Goal: Task Accomplishment & Management: Complete application form

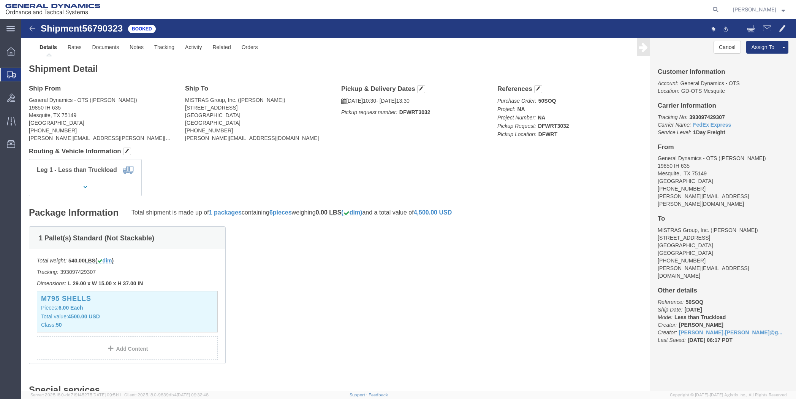
click at [0, 0] on span "Create Shipment" at bounding box center [0, 0] width 0 height 0
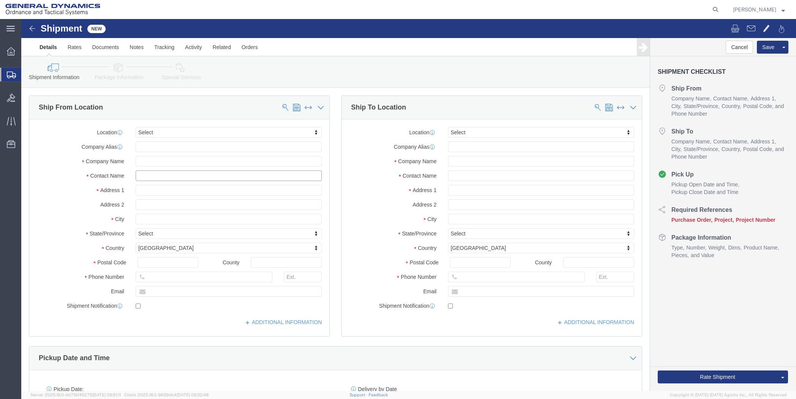
click input "text"
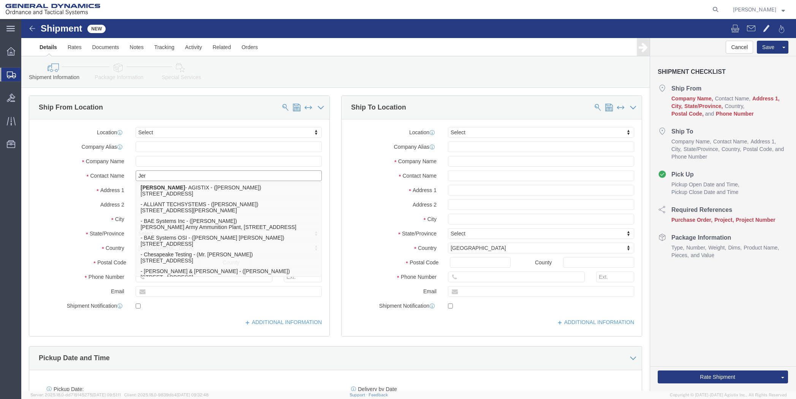
type input "Jere"
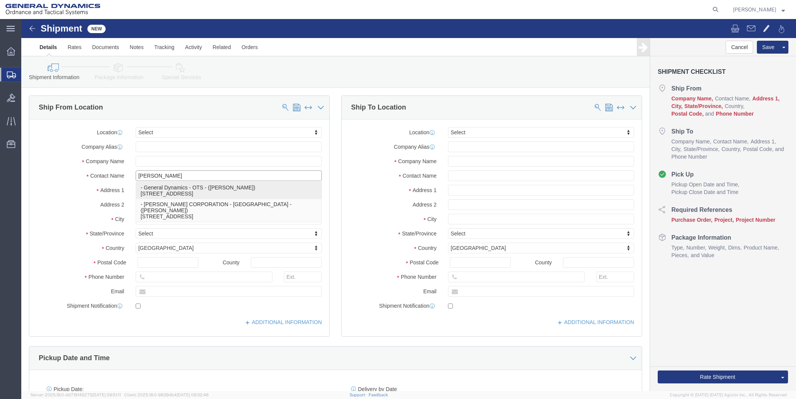
click p "- General Dynamics - OTS - (Jeremiah Clark) 19850 IH 635, Mesquite, TX, 75149, …"
select select "TX"
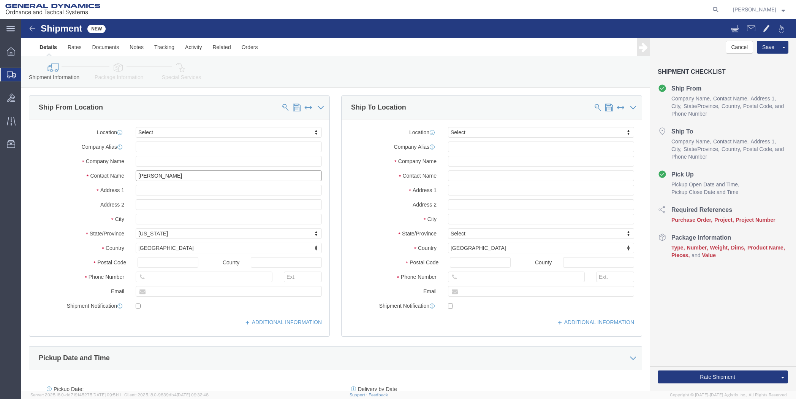
type input "Jeremiah Clark"
click input "text"
type input "Matt Daniels"
click input "text"
type input "570-908-7222"
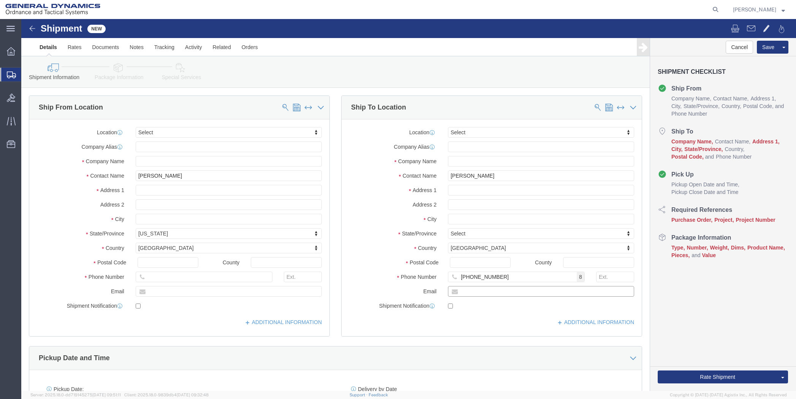
click input "text"
type input "matthew.daniels@gd-ots.com"
click input "text"
type input "1492 Highway 315"
click input "text"
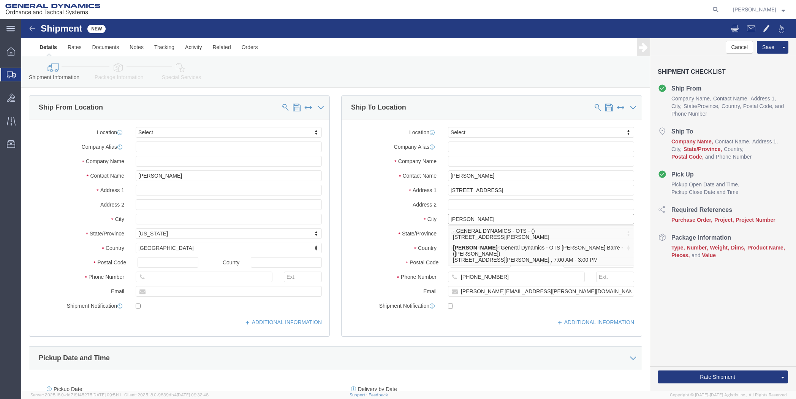
type input "Wilkes-Barre"
click label "Address 2"
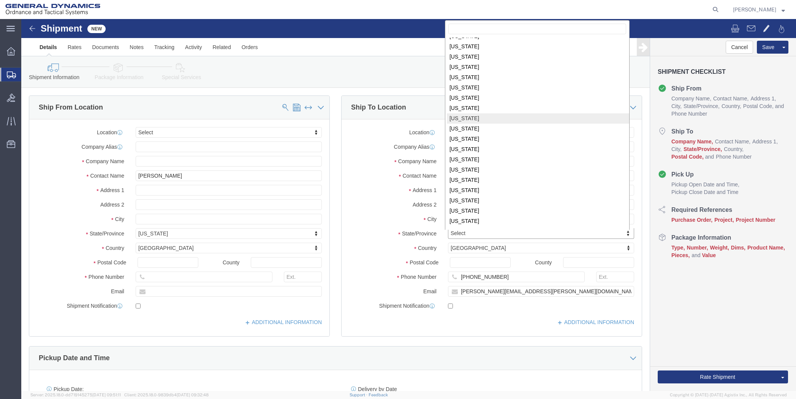
scroll to position [305, 0]
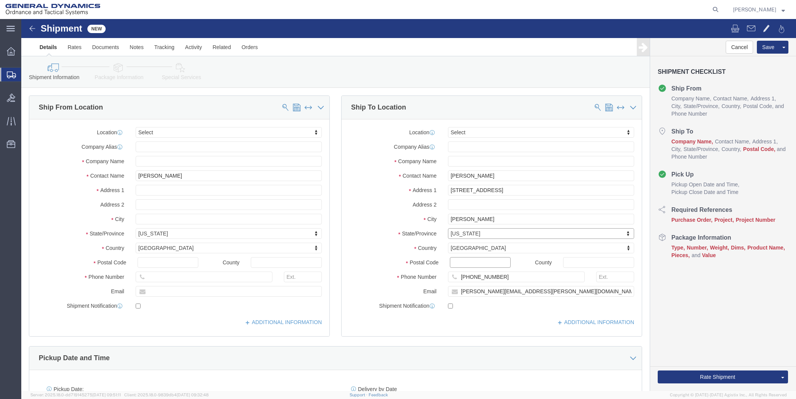
click input "Postal Code"
type input "18702"
click input "text"
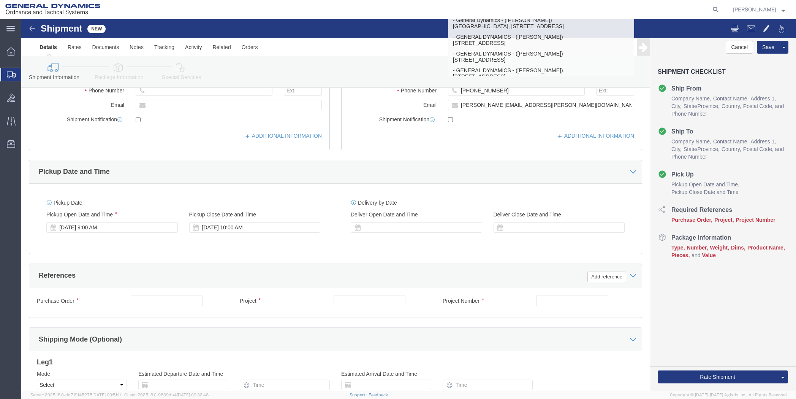
scroll to position [190, 0]
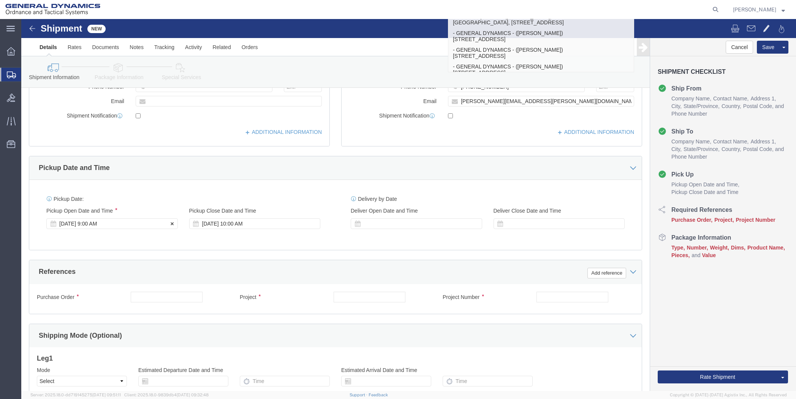
type input "General Dynamics - OTS"
click div "Sep 11 2025 9:00 AM"
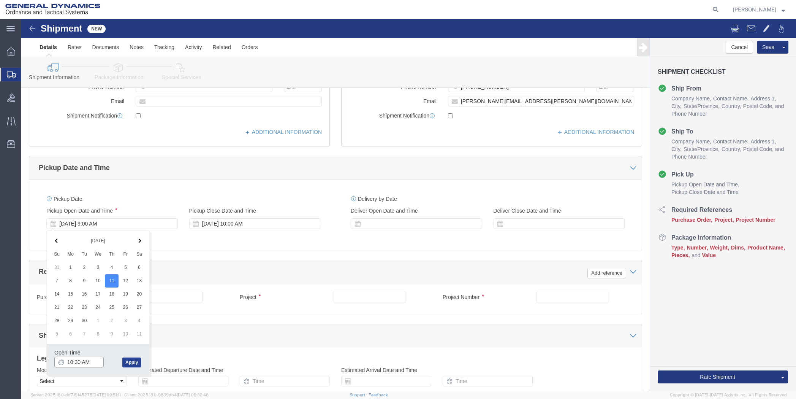
type input "10:30 AM"
click button "Apply"
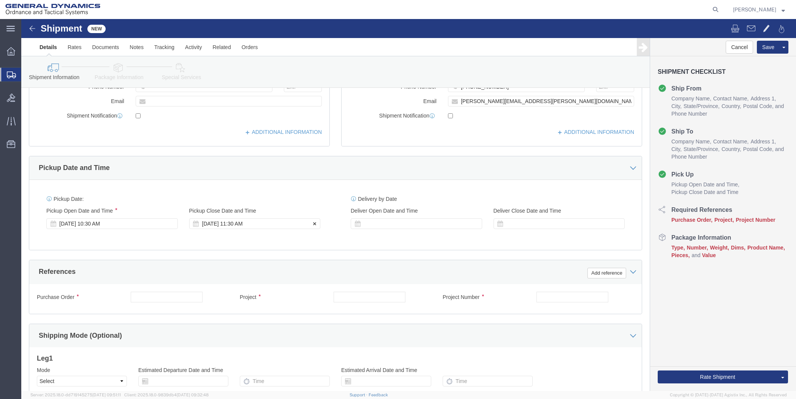
click div "Sep 11 2025 11:30 AM"
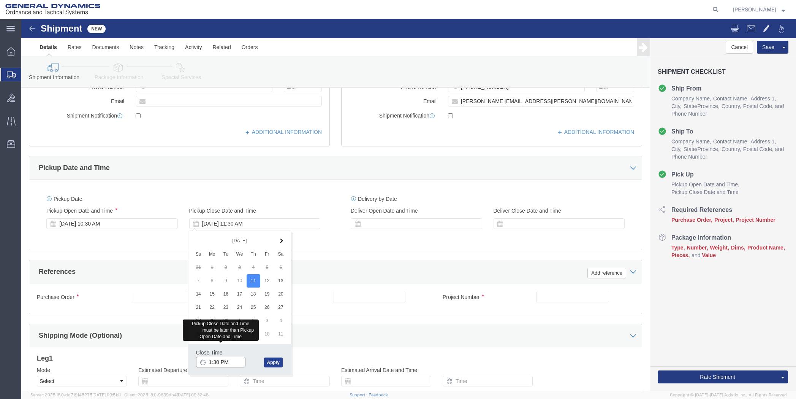
type input "1:30 PM"
click button "Apply"
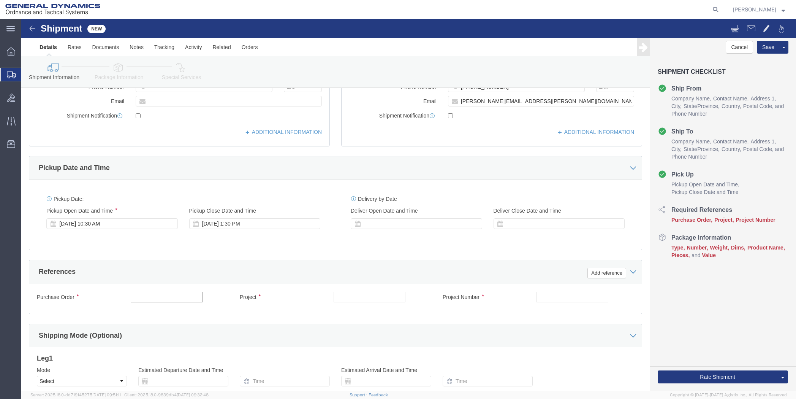
click input "text"
type input "50SOQ"
type input "NA"
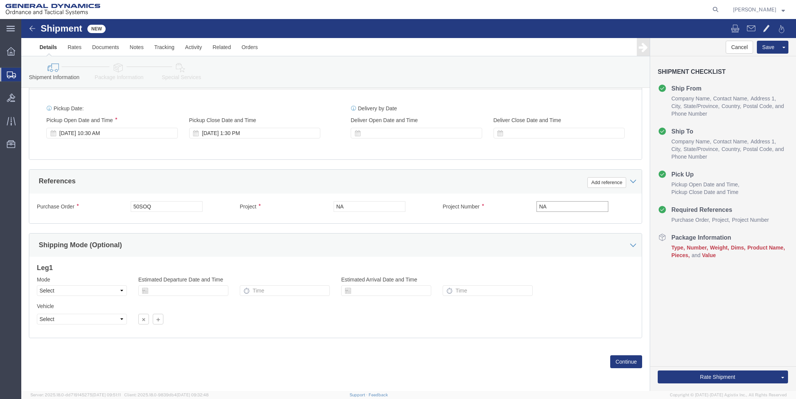
scroll to position [281, 0]
type input "NA"
click button "Continue"
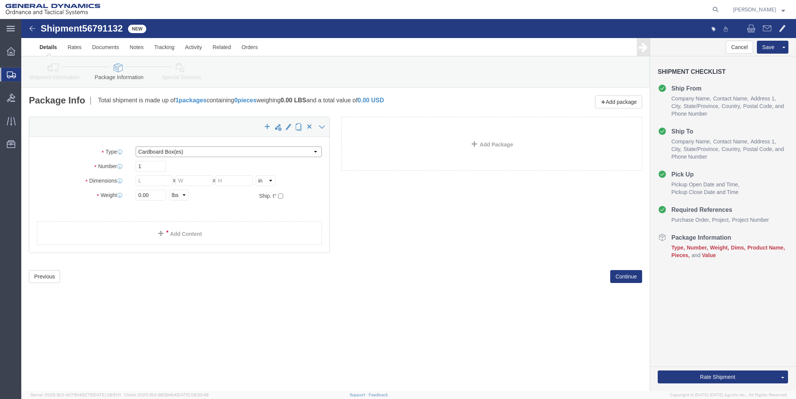
click select "Select Bale(s) Basket(s) Bolt(s) Bottle(s) Buckets Bulk Bundle(s) Can(s) Cardbo…"
select select "PSNS"
click select "Select Bale(s) Basket(s) Bolt(s) Bottle(s) Buckets Bulk Bundle(s) Can(s) Cardbo…"
click input "1"
type input "4"
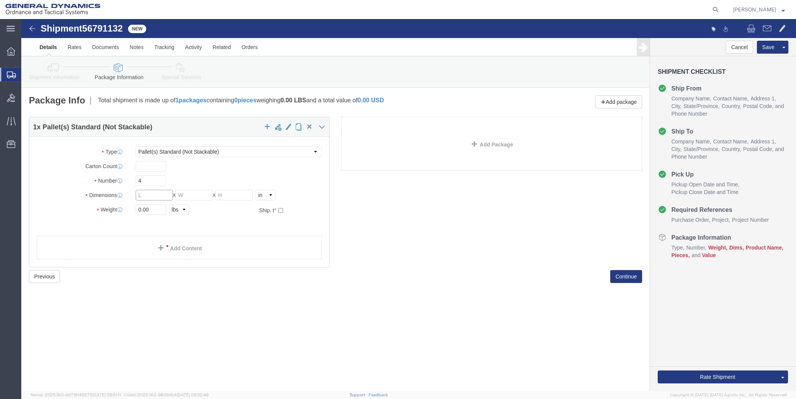
click input "text"
type input "48"
type input "32"
type input "11"
drag, startPoint x: 130, startPoint y: 191, endPoint x: 109, endPoint y: 196, distance: 21.6
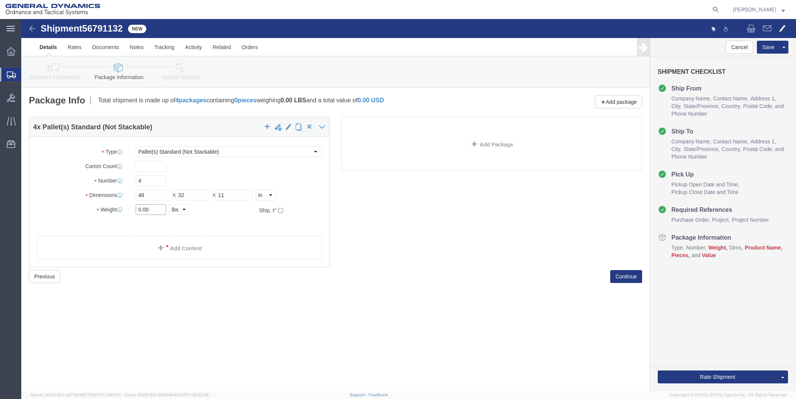
click div "Package Type Select Bale(s) Basket(s) Bolt(s) Bottle(s) Buckets Bulk Bundle(s) …"
type input "434"
click link "Add Content"
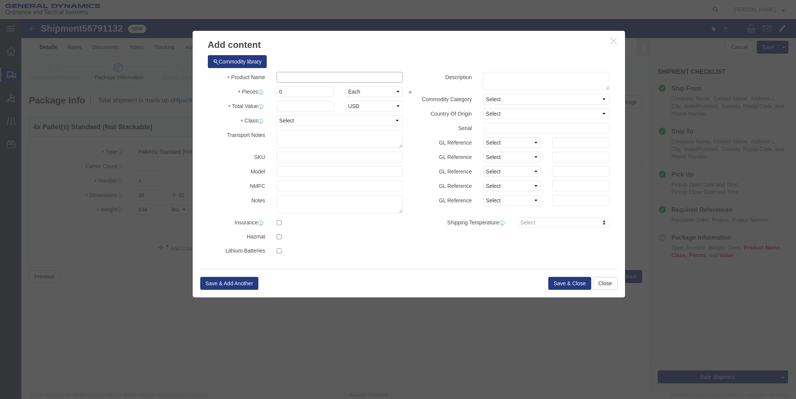
click input "text"
type input "M795 Shells"
select select "US"
drag, startPoint x: 269, startPoint y: 73, endPoint x: 250, endPoint y: 74, distance: 18.7
click input "0"
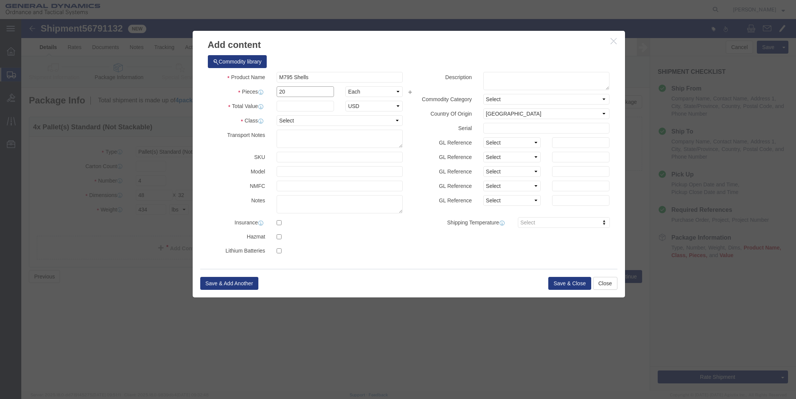
type input "20"
click input "text"
type input "18000"
click select "Select 50 55 60 65 70 85 92.5 100 125 175 250 300 400"
select select "50"
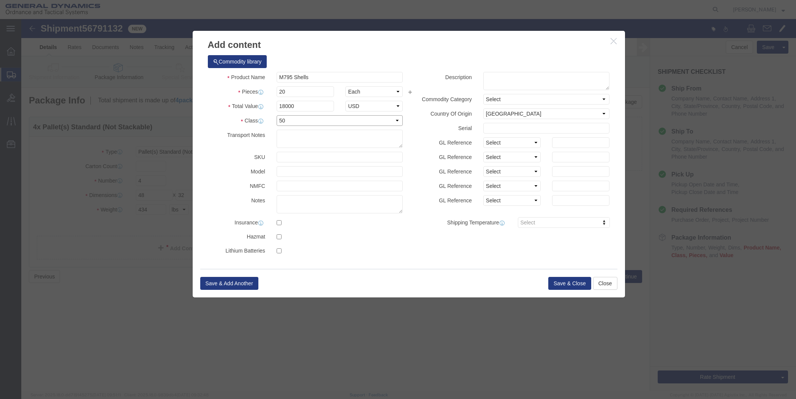
click select "Select 50 55 60 65 70 85 92.5 100 125 175 250 300 400"
click button "Save & Close"
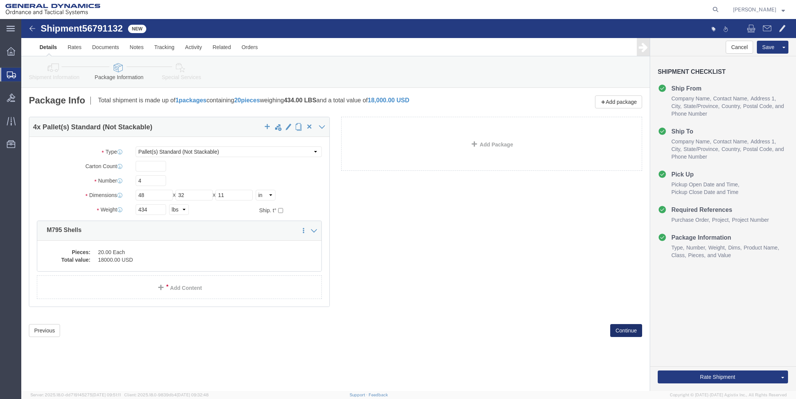
click button "Continue"
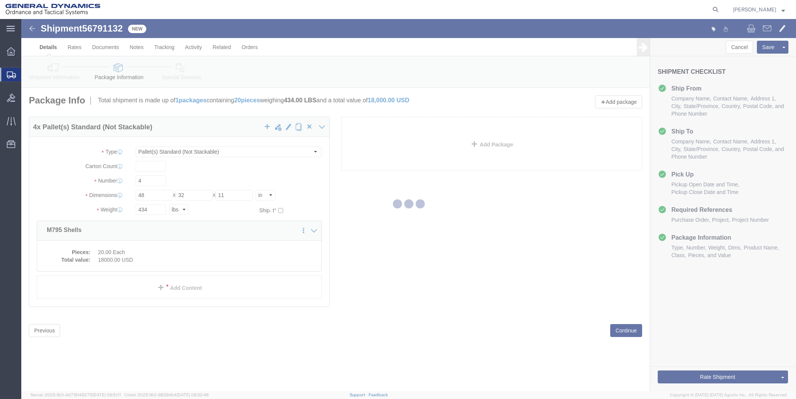
select select
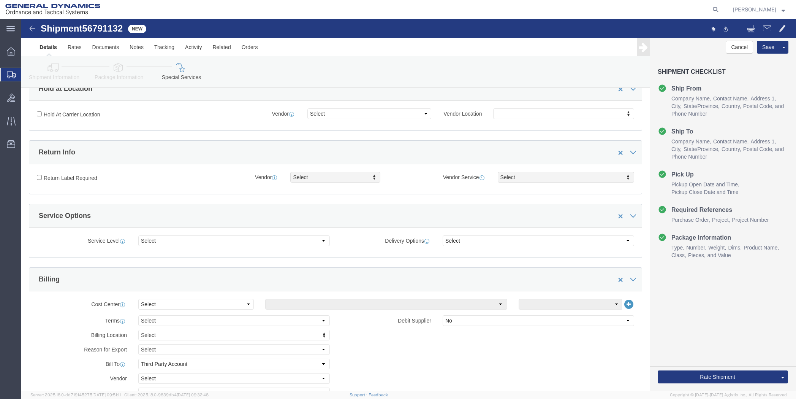
scroll to position [190, 0]
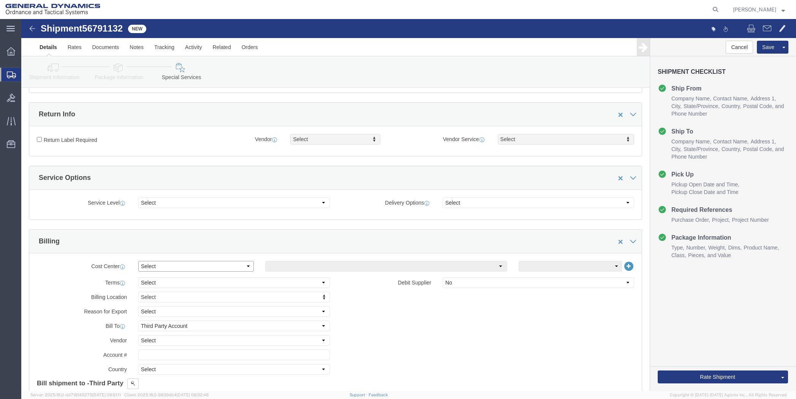
click select "Select Buyer Cost Center Department Operations Number Order Number Sales Person"
select select "DEPARTMENT"
click select "Select Buyer Cost Center Department Operations Number Order Number Sales Person"
click select "Select Anniston Bothell Camden Defuniak Springs GDAS Garland Huntsville Joplin …"
select select "1923981"
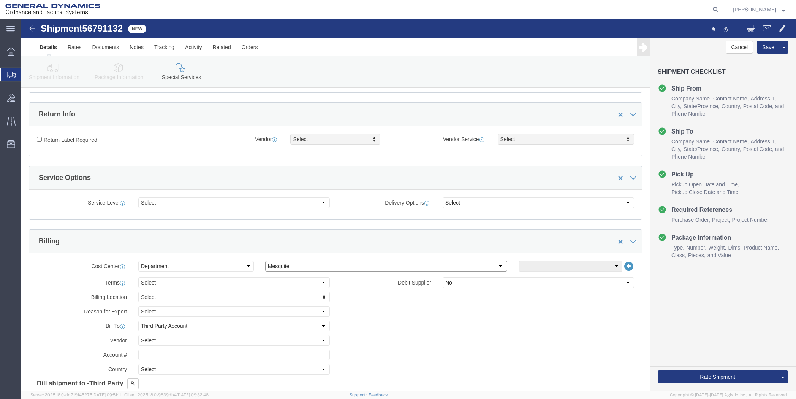
click select "Select Anniston Bothell Camden Defuniak Springs GDAS Garland Huntsville Joplin …"
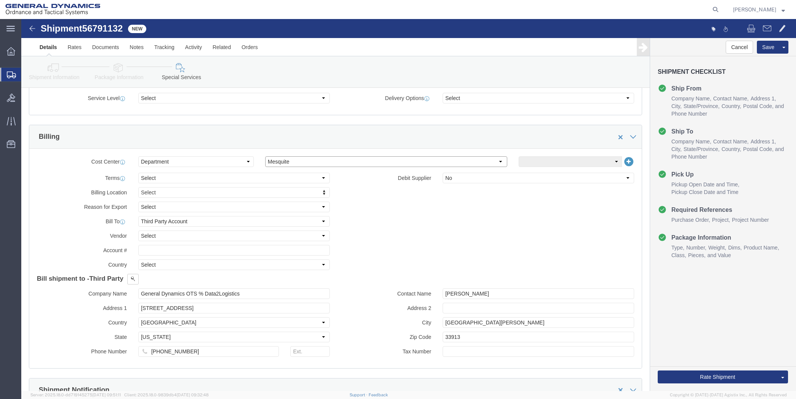
scroll to position [304, 0]
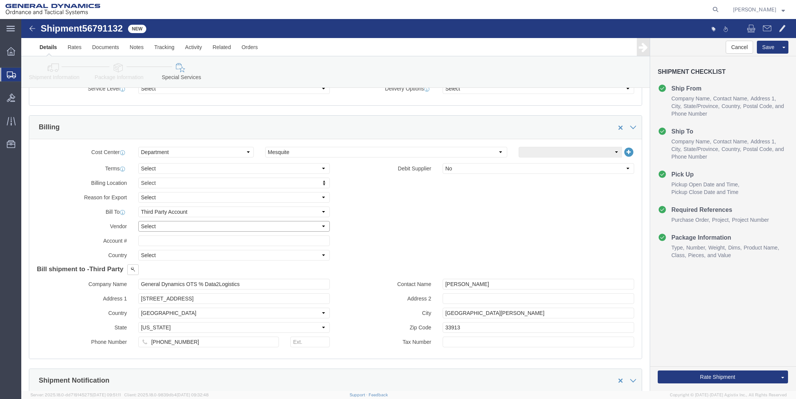
click select "Select DHL FedEx Express UPS"
select select "FedEx Express"
click select "Select DHL FedEx Express UPS"
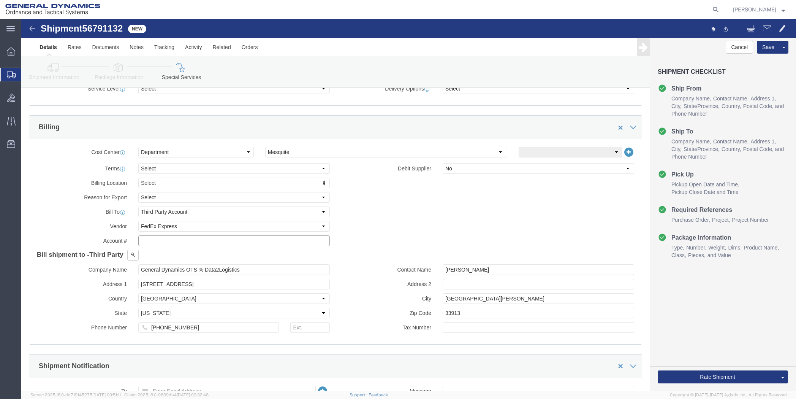
click input "text"
type input "201518662"
drag, startPoint x: 183, startPoint y: 266, endPoint x: 116, endPoint y: 271, distance: 66.7
click div "Company Name General Dynamics OTS % Data2Logistics Address 1 12631 Westlinks Dr…"
type input "PO BOX 51050"
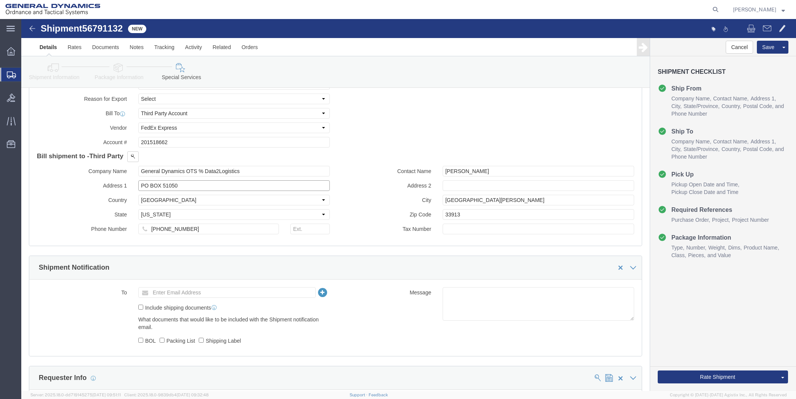
scroll to position [418, 0]
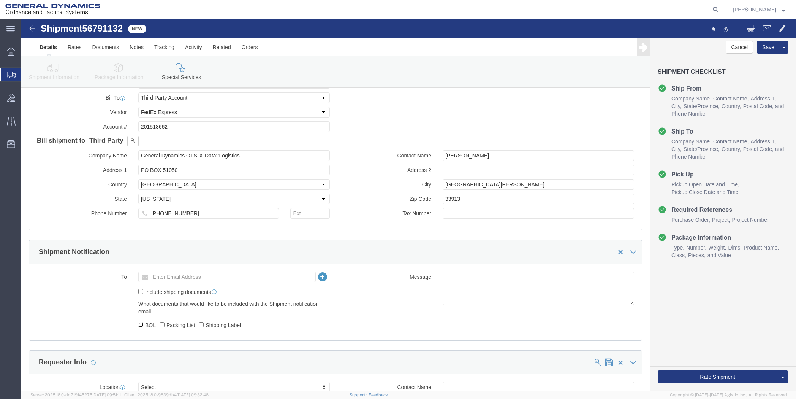
click input "BOL"
checkbox input "true"
click div "What documents that would like to be included with the Shipment notification em…"
click input "Packing List"
checkbox input "true"
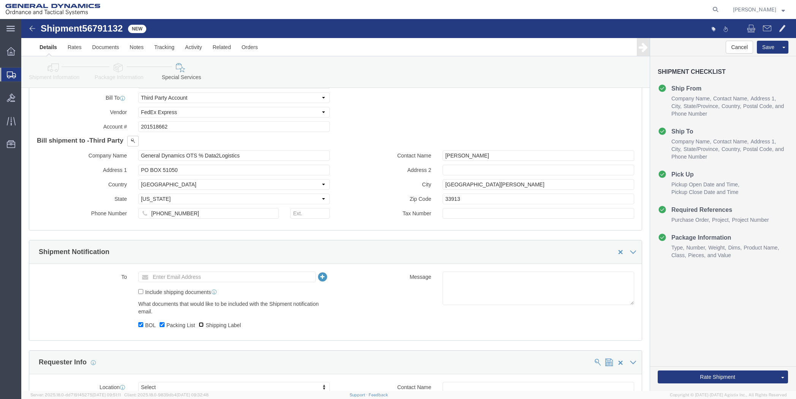
click input "Shipping Label"
checkbox input "true"
click input "text"
type input "michael.choplin@gd-ots.com"
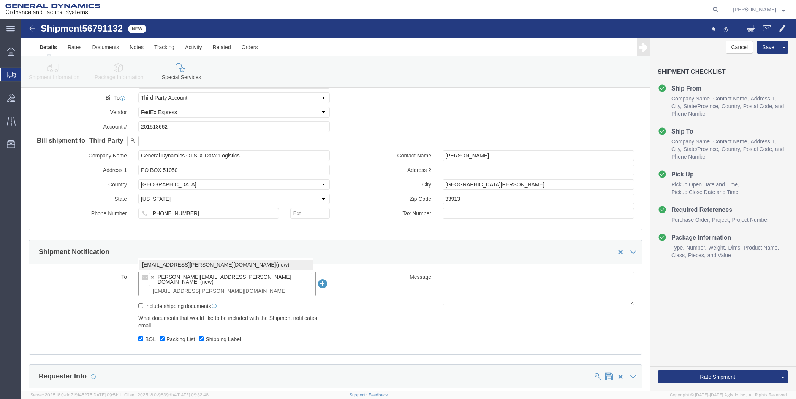
type input "rico.wiliams@gd-ots.com"
type input "michael.choplin@gd-ots.com,rico.wiliams@gd-ots.com"
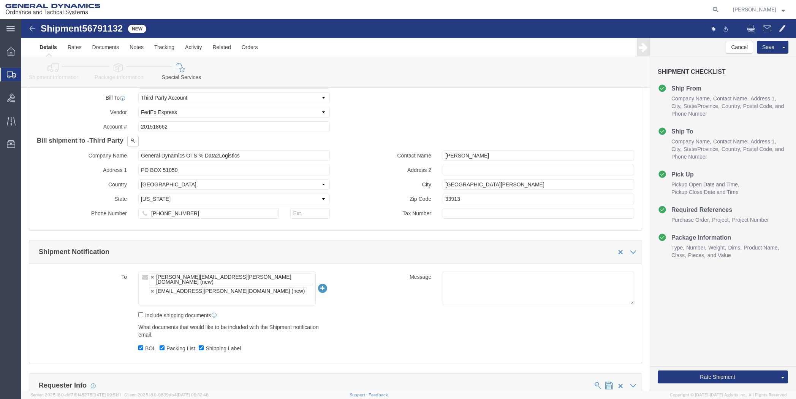
click ul "michael.choplin@gd-ots.com (new) rico.wiliams@gd-ots.com (new)"
drag, startPoint x: 232, startPoint y: 266, endPoint x: 225, endPoint y: 267, distance: 7.6
click ul "michael.choplin@gd-ots.com (new) rico.wiliams@gd-ots.com (new)"
drag, startPoint x: 225, startPoint y: 267, endPoint x: 238, endPoint y: 261, distance: 14.8
click ul "michael.choplin@gd-ots.com (new) rico.wiliams@gd-ots.com (new)"
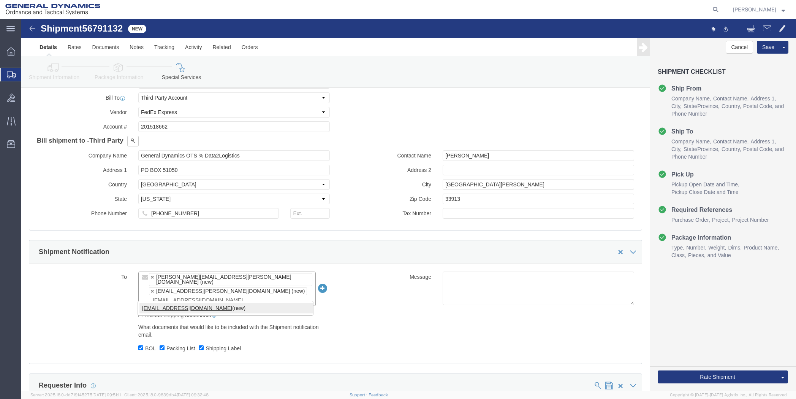
type input "mats.jonsson@gd-ots.com"
type input "michael.choplin@gd-ots.com,rico.wiliams@gd-ots.com,mats.jonsson@gd-ots.com"
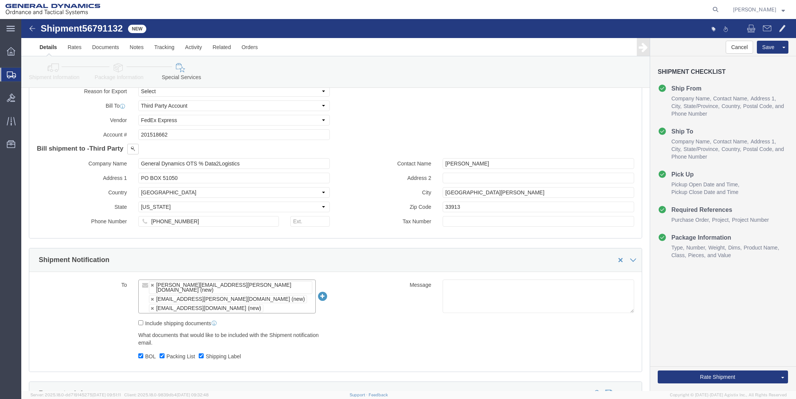
scroll to position [380, 0]
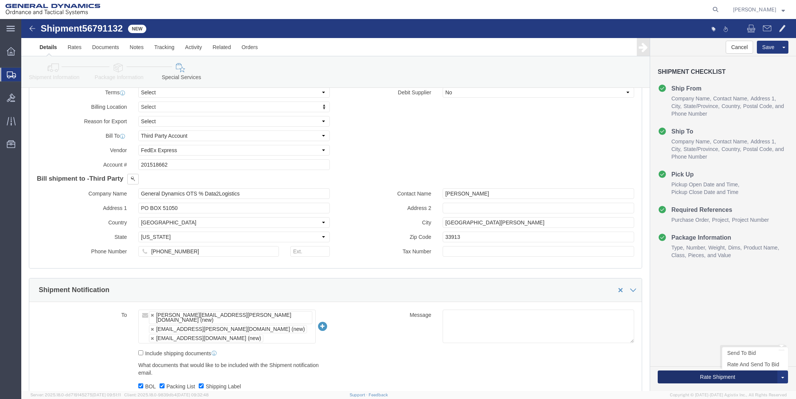
click button "Rate Shipment"
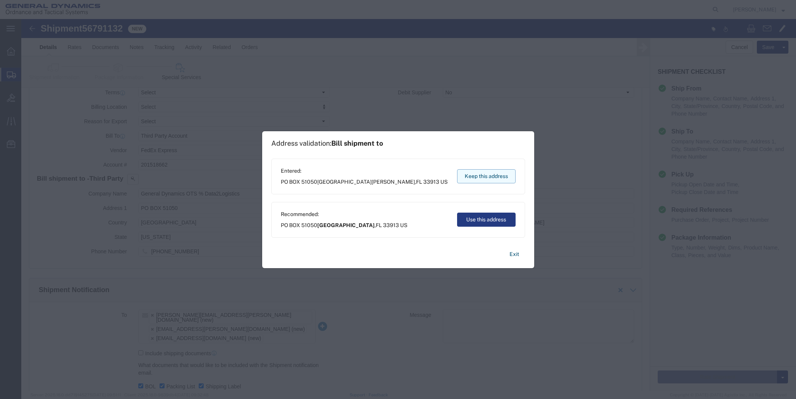
click at [477, 177] on button "Keep this address" at bounding box center [486, 176] width 59 height 14
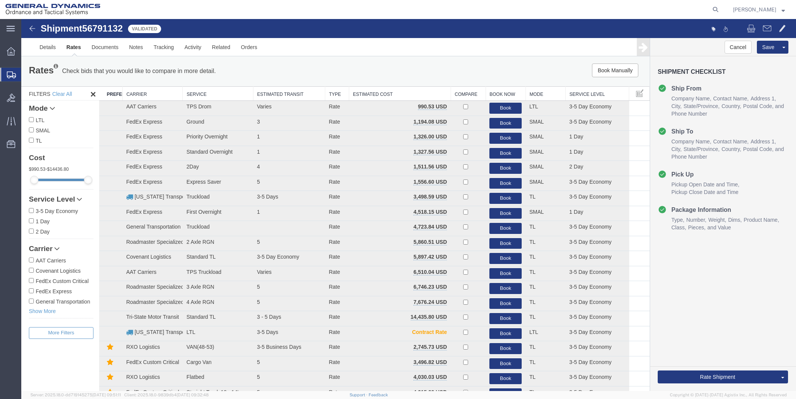
scroll to position [0, 0]
click at [48, 48] on link "Details" at bounding box center [47, 47] width 27 height 18
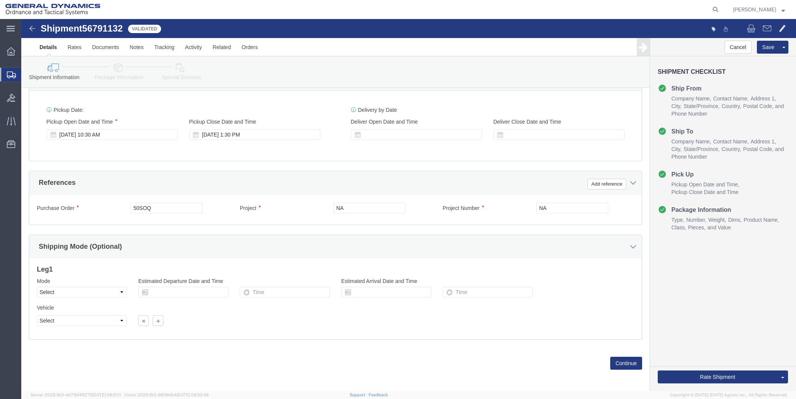
scroll to position [281, 0]
click button "Continue"
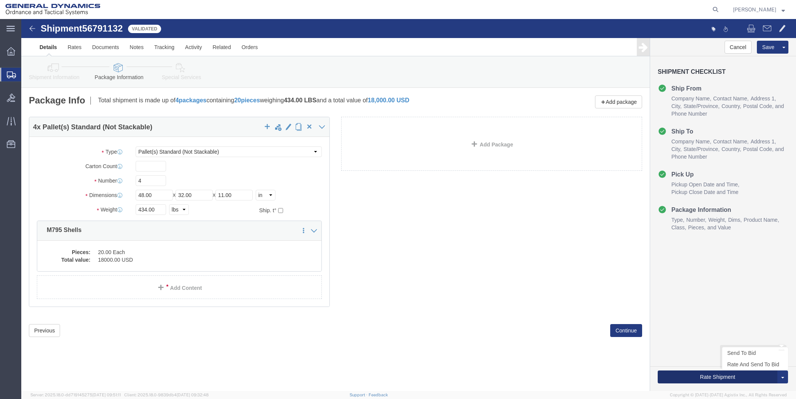
click button "Rate Shipment"
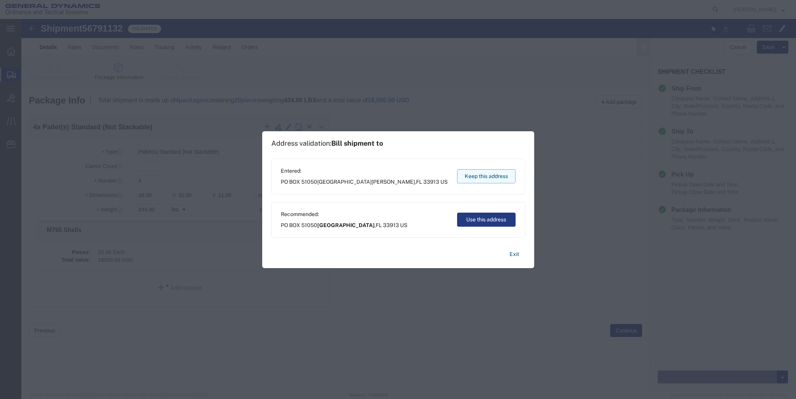
click at [471, 176] on button "Keep this address" at bounding box center [486, 176] width 59 height 14
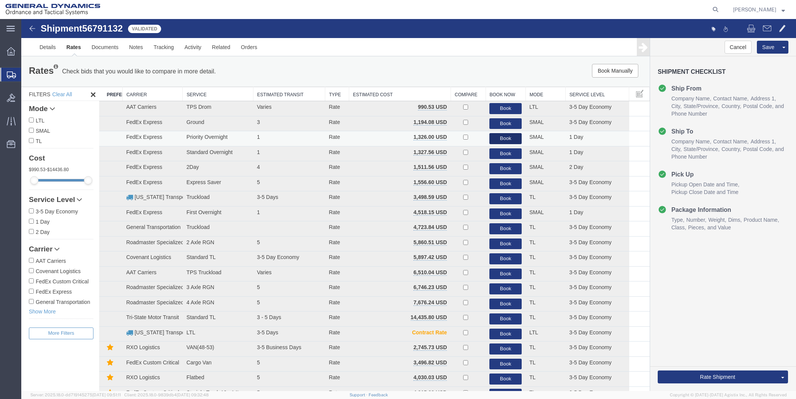
click at [501, 135] on button "Book" at bounding box center [505, 138] width 32 height 11
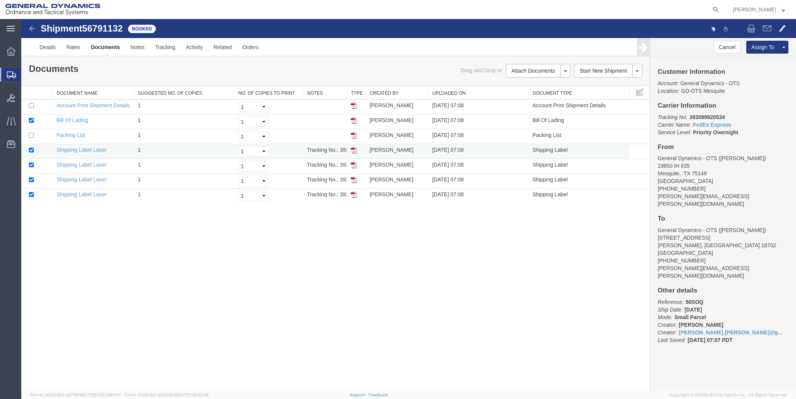
click at [354, 149] on img at bounding box center [354, 150] width 6 height 6
click at [355, 164] on img at bounding box center [354, 165] width 6 height 6
click at [355, 179] on img at bounding box center [354, 180] width 6 height 6
click at [353, 196] on img at bounding box center [354, 195] width 6 height 6
click at [354, 136] on img at bounding box center [354, 135] width 6 height 6
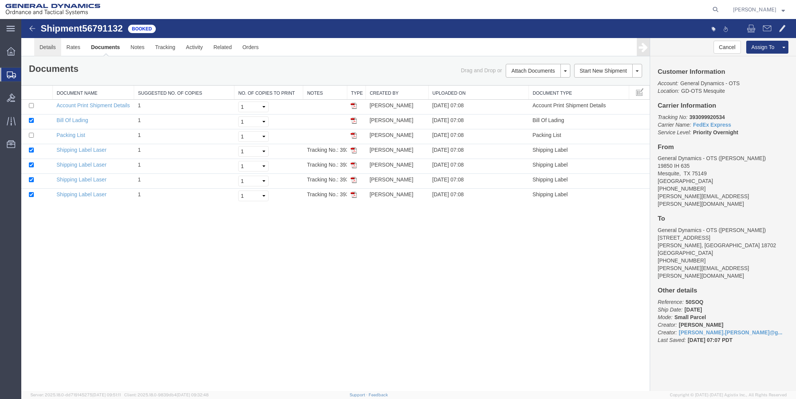
click at [42, 43] on link "Details" at bounding box center [47, 47] width 27 height 18
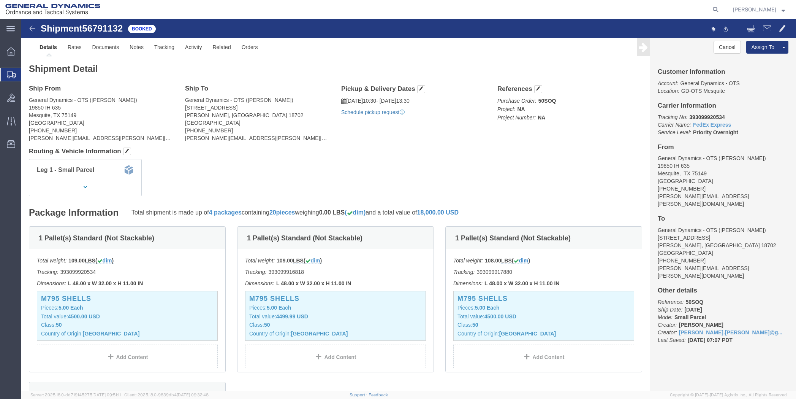
click link "Schedule pickup request"
click button "button"
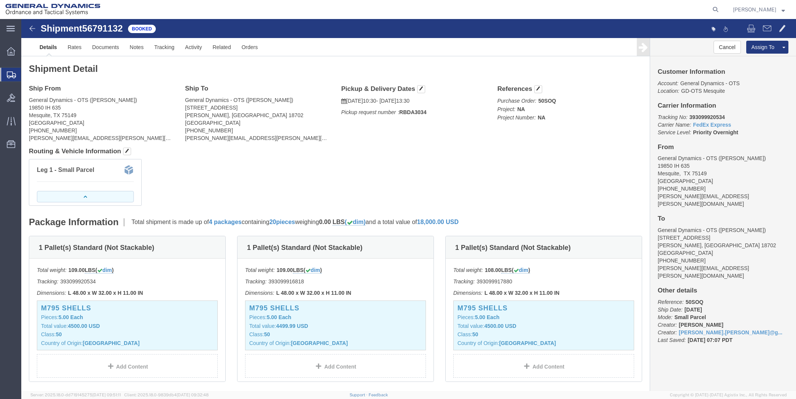
click button "button"
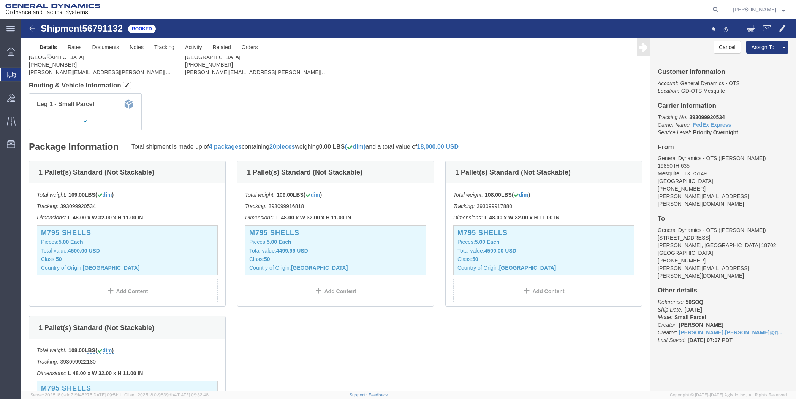
scroll to position [76, 0]
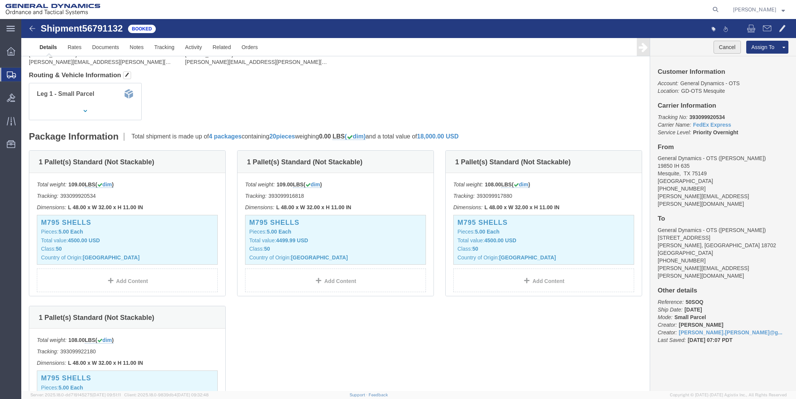
click button "Cancel"
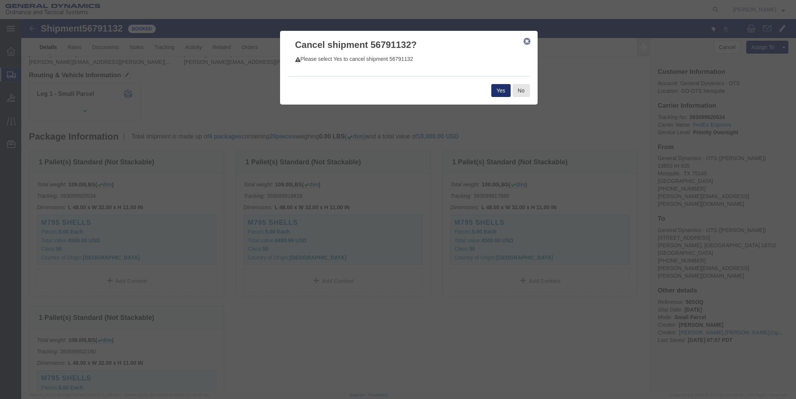
click button "Yes"
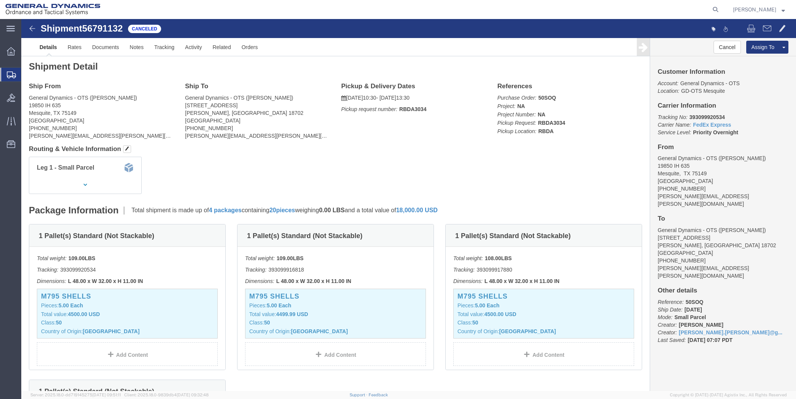
scroll to position [0, 0]
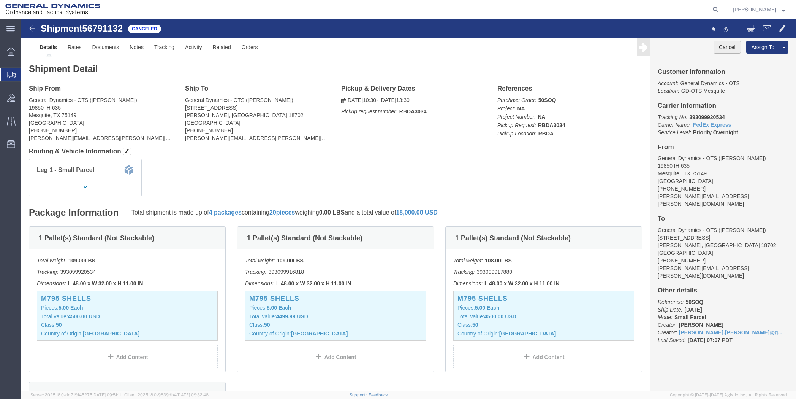
click button "Cancel"
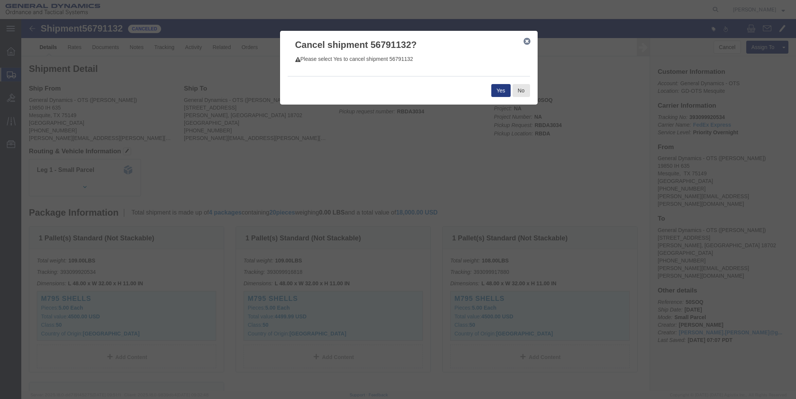
click icon "button"
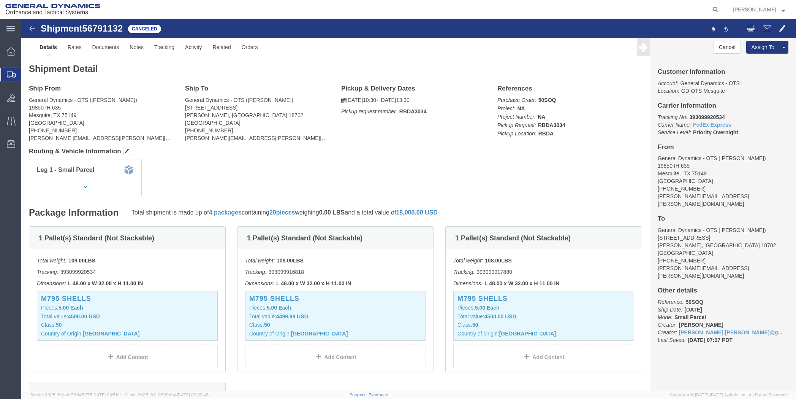
click at [0, 0] on span "Create Shipment" at bounding box center [0, 0] width 0 height 0
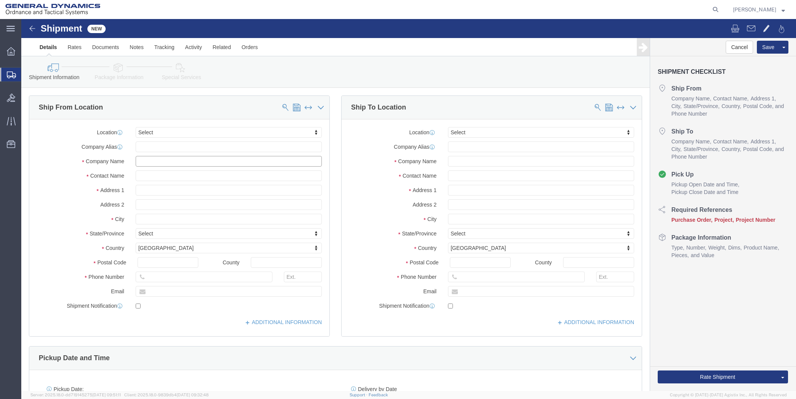
click input "text"
type input "j"
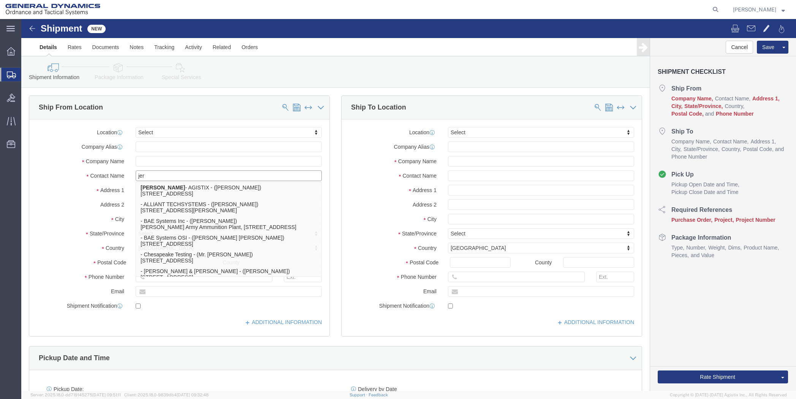
type input "jere"
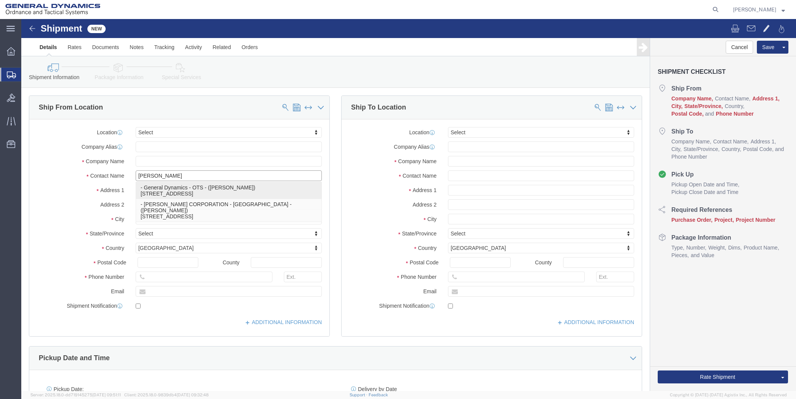
click p "- General Dynamics - OTS - (Jeremiah Clark) 19850 IH 635, Mesquite, TX, 75149, …"
select select "TX"
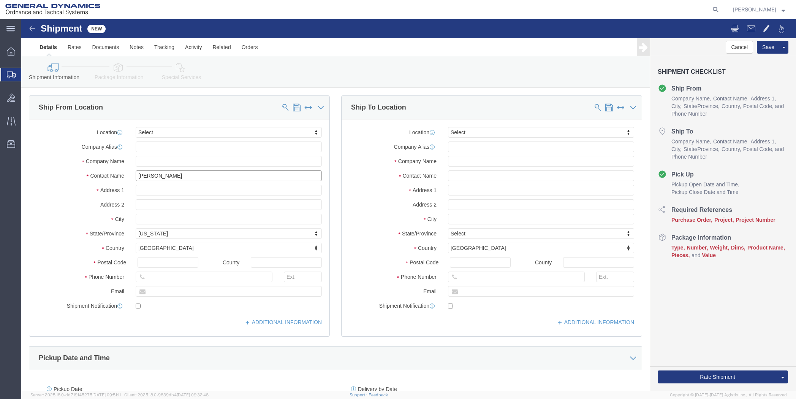
type input "Jeremiah Clark"
click input "text"
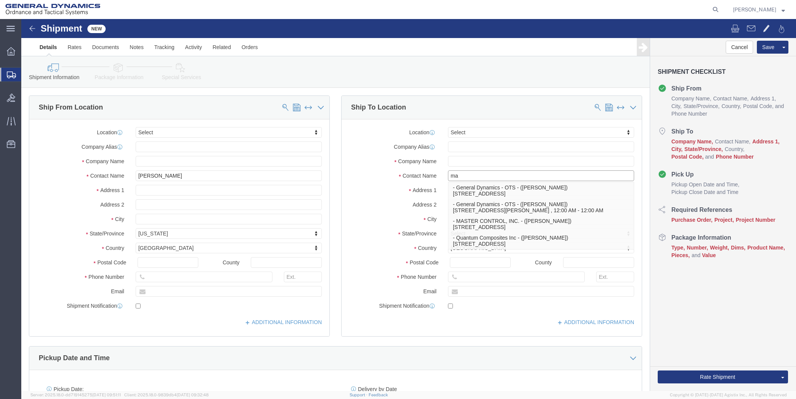
type input "m"
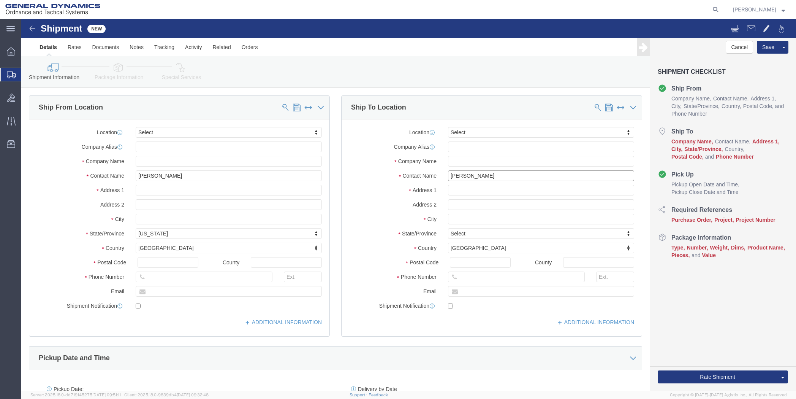
type input "Matt Daniels"
type input "142 Highway 315"
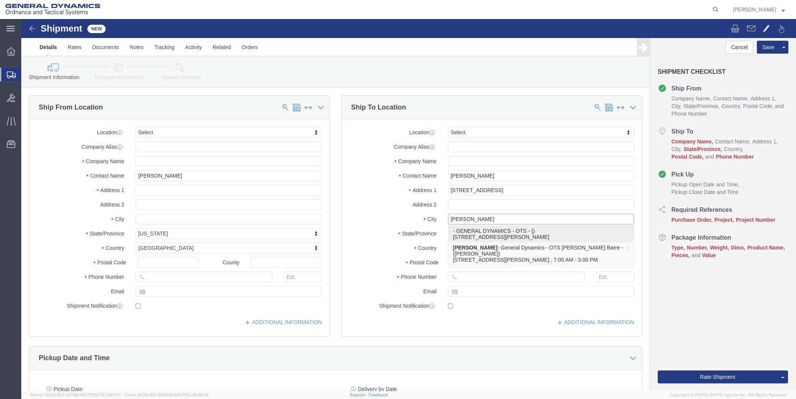
click p "- GENERAL DYNAMICS - OTS - () 1500 HIGHWAY 315, WILKES-BARRE, PA, 18702"
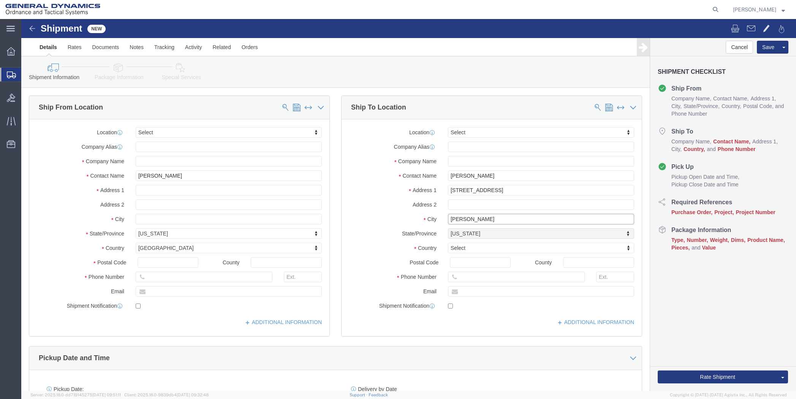
type input "WILKES-BARRE"
click input "Matt Daniels"
type input "Matt Daniels"
click input "text"
paste input "570-362-1400"
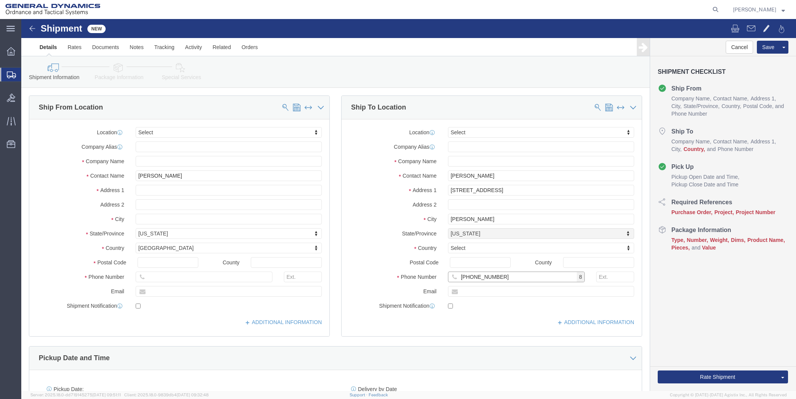
scroll to position [38, 0]
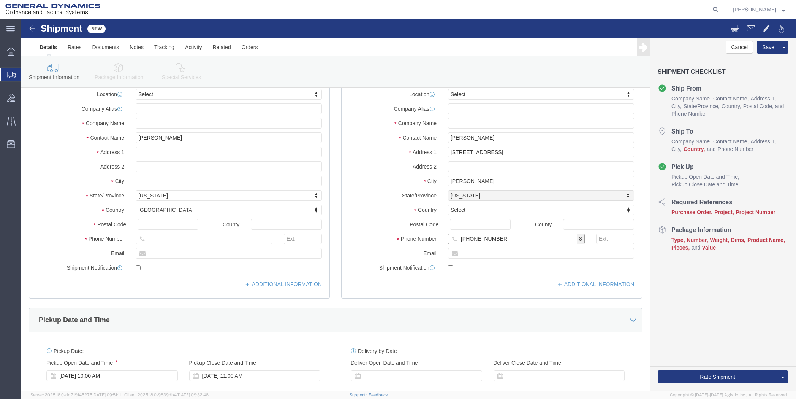
type input "570-362-1400"
click input "checkbox"
checkbox input "true"
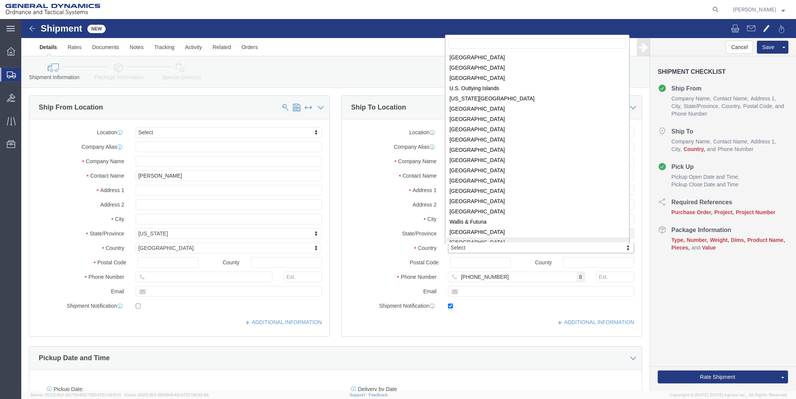
scroll to position [2388, 0]
select select "PA"
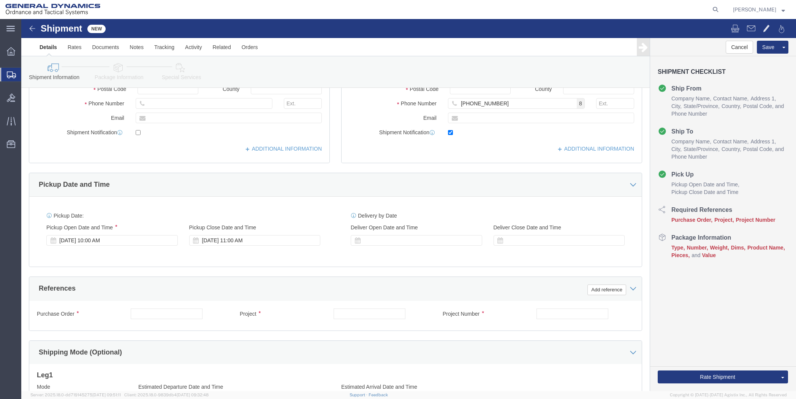
scroll to position [190, 0]
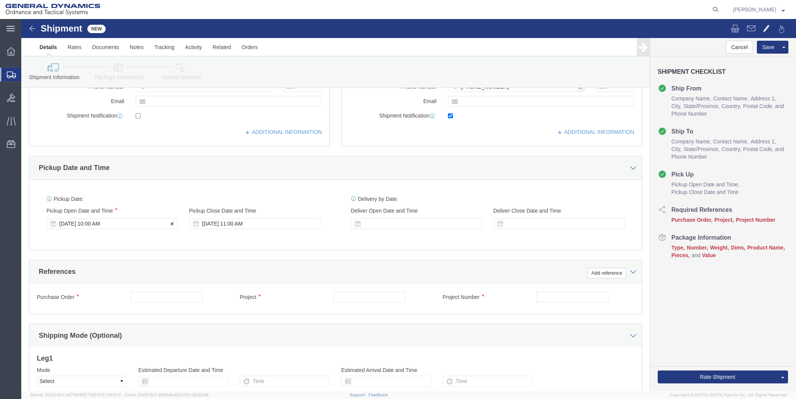
click div "Sep 11 2025 10:00 AM"
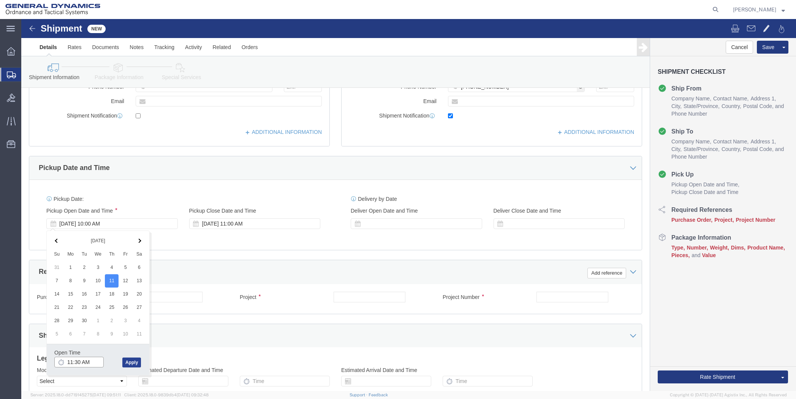
type input "11:30 AM"
click button "Apply"
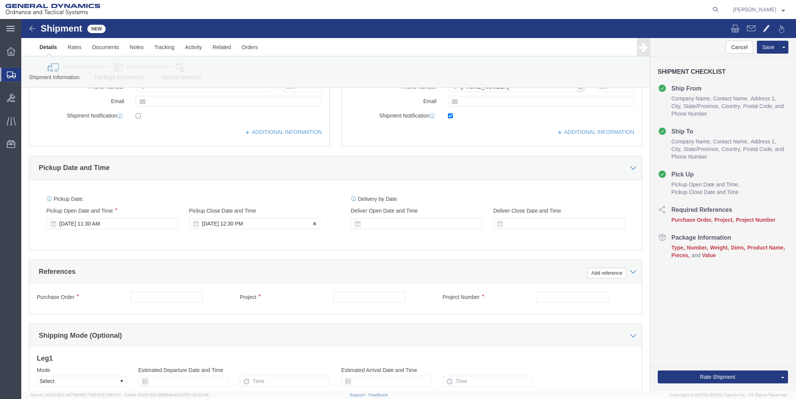
click div "Sep 11 2025 12:30 PM"
type input "2:30 PM"
click button "Apply"
click input "text"
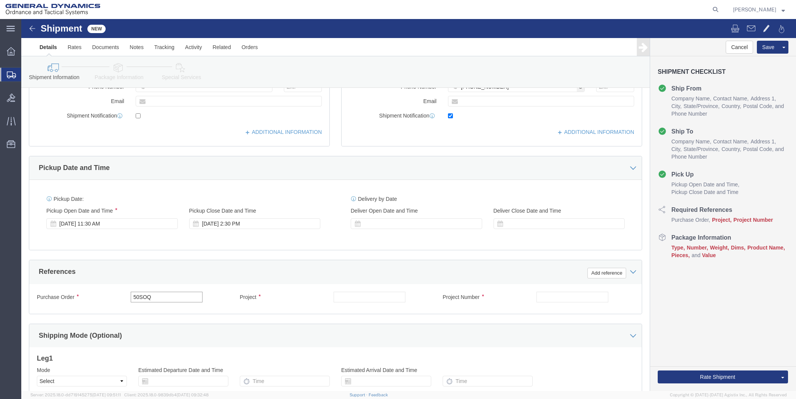
type input "50SOQ"
type input "NA"
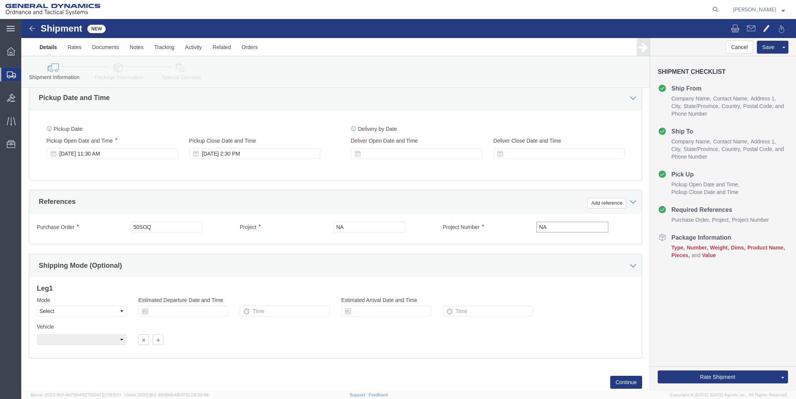
scroll to position [281, 0]
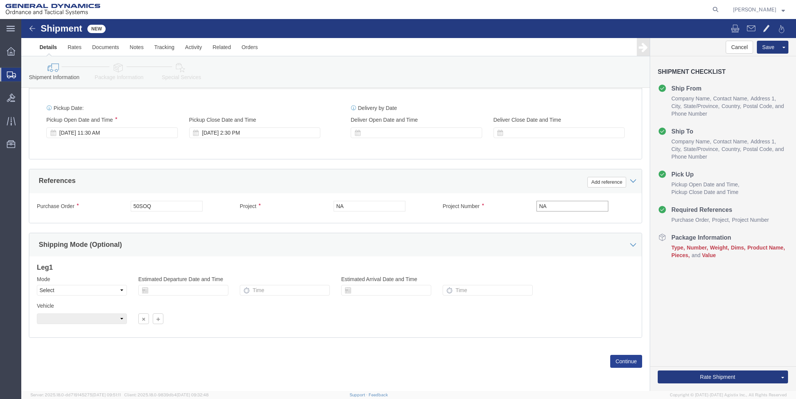
type input "NA"
click button "Continue"
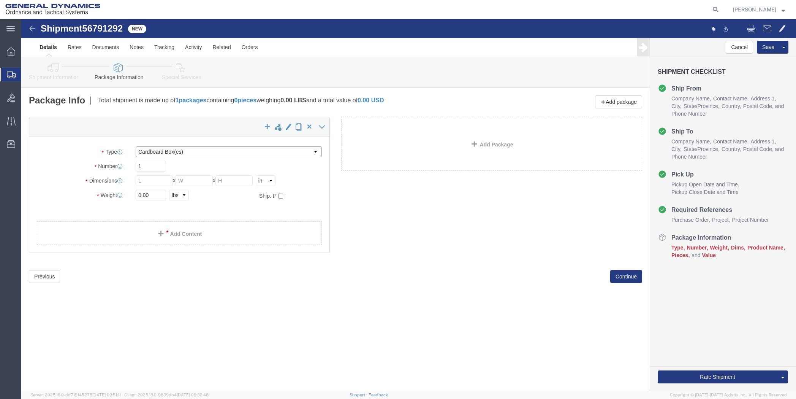
click select "Select Bale(s) Basket(s) Bolt(s) Bottle(s) Buckets Bulk Bundle(s) Can(s) Cardbo…"
select select "PSNS"
click select "Select Bale(s) Basket(s) Bolt(s) Bottle(s) Buckets Bulk Bundle(s) Can(s) Cardbo…"
drag, startPoint x: 124, startPoint y: 163, endPoint x: 111, endPoint y: 163, distance: 12.9
click div "1"
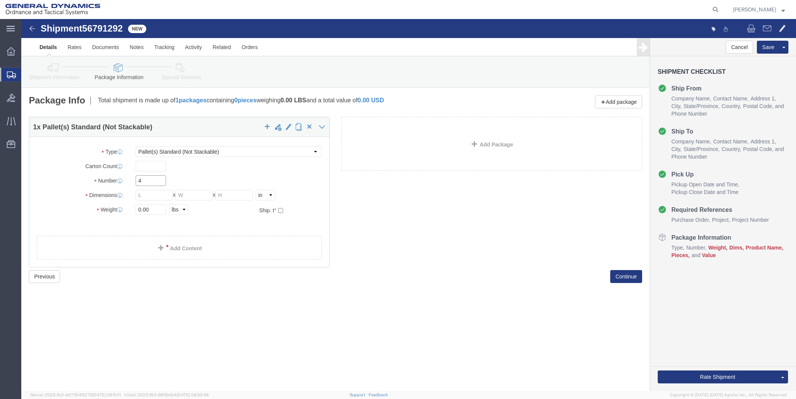
type input "4"
click input "text"
type input "42"
type input "32"
type input "11"
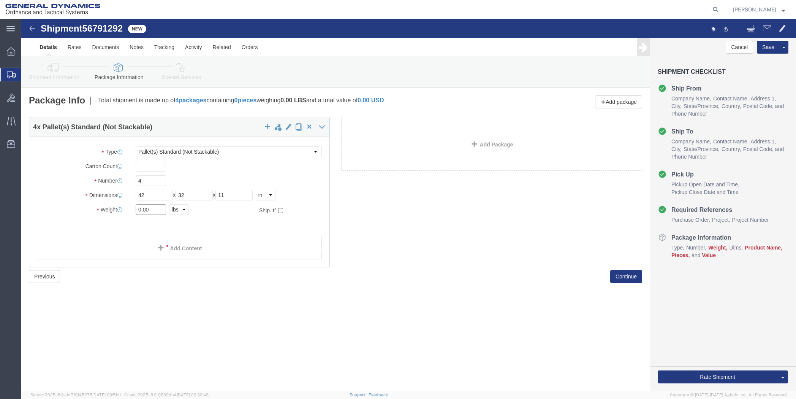
drag, startPoint x: 133, startPoint y: 194, endPoint x: 110, endPoint y: 194, distance: 23.2
click div "0.00 Select kgs lbs"
type input "1736"
click link "Add Content"
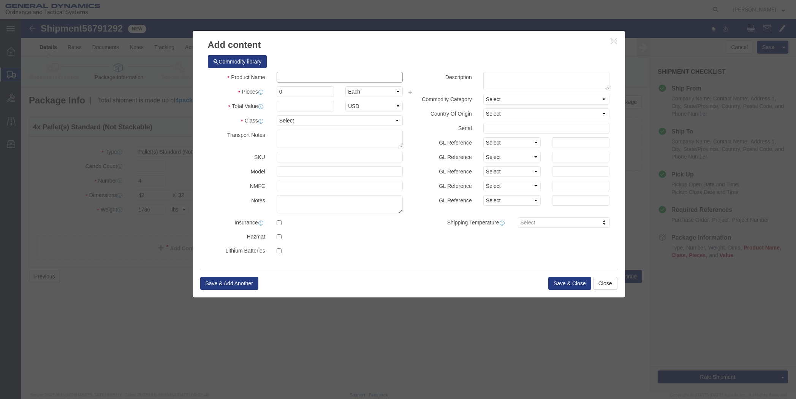
click input "text"
type input "M795 Shells"
type input "18000"
drag, startPoint x: 268, startPoint y: 74, endPoint x: 243, endPoint y: 78, distance: 25.6
click div "Pieces 0 Select Bag Barrels 100Board Feet Bottle Box Blister Pack Carats Can Ca…"
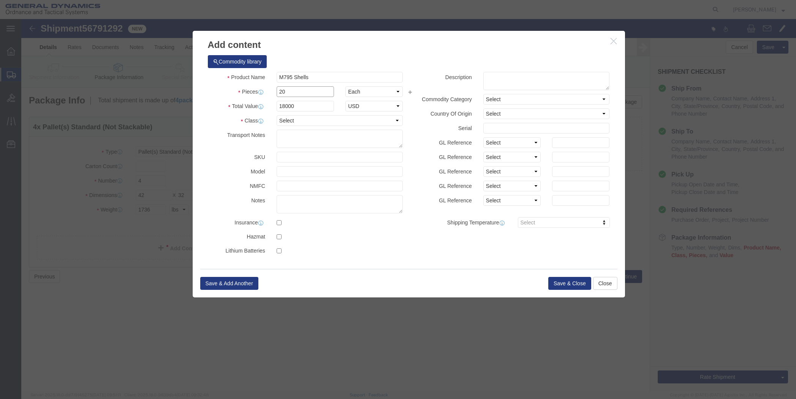
type input "20"
type input "360000"
click select "Select 50 55 60 65 70 85 92.5 100 125 175 250 300 400"
select select "50"
click select "Select 50 55 60 65 70 85 92.5 100 125 175 250 300 400"
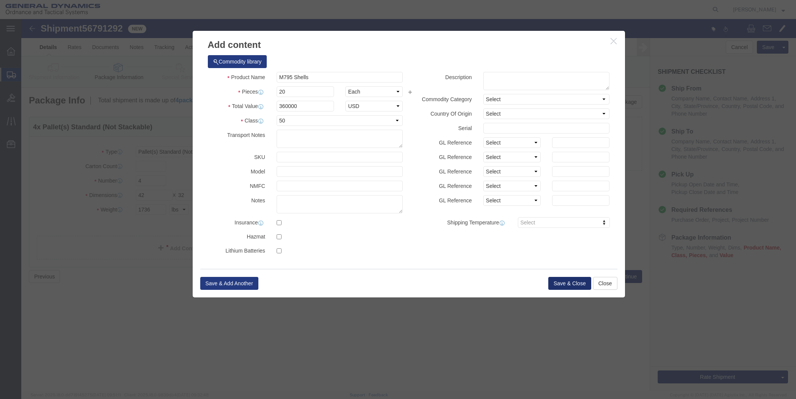
click button "Save & Close"
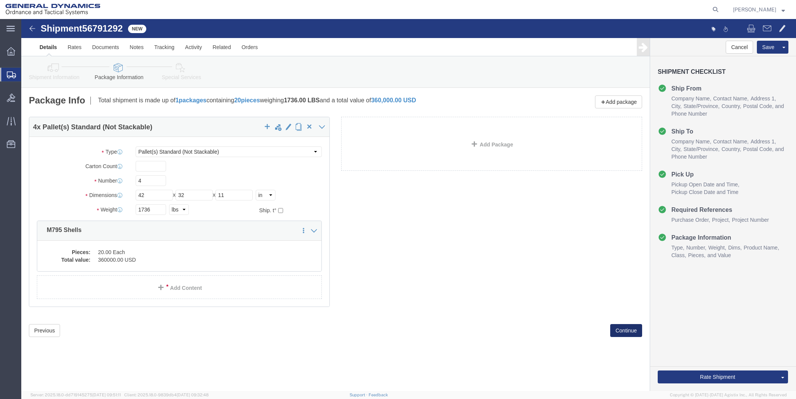
click button "Continue"
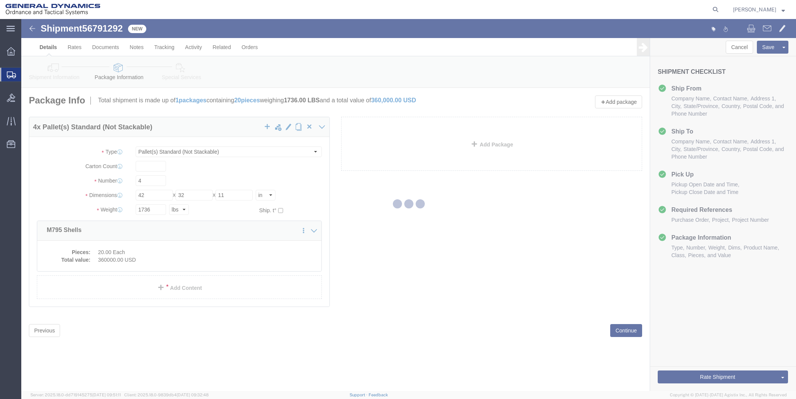
select select
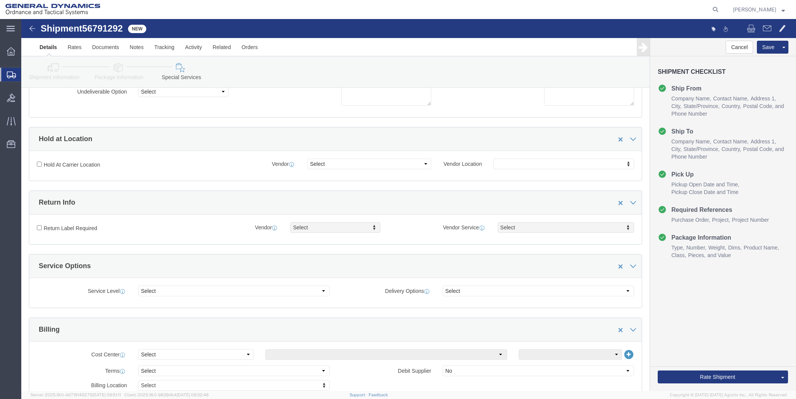
scroll to position [228, 0]
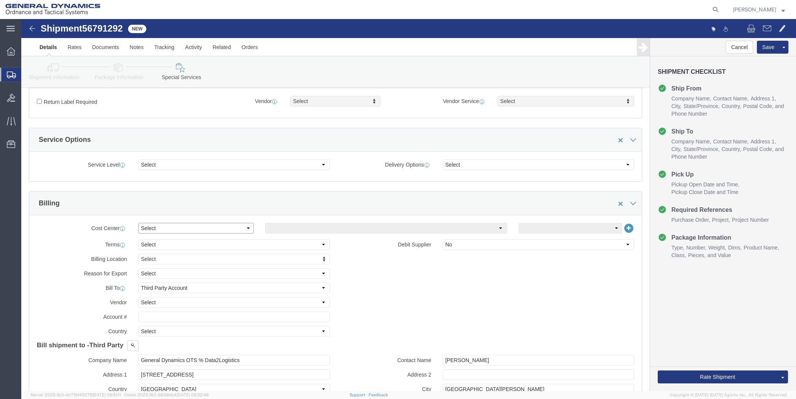
click select "Select Buyer Cost Center Department Operations Number Order Number Sales Person"
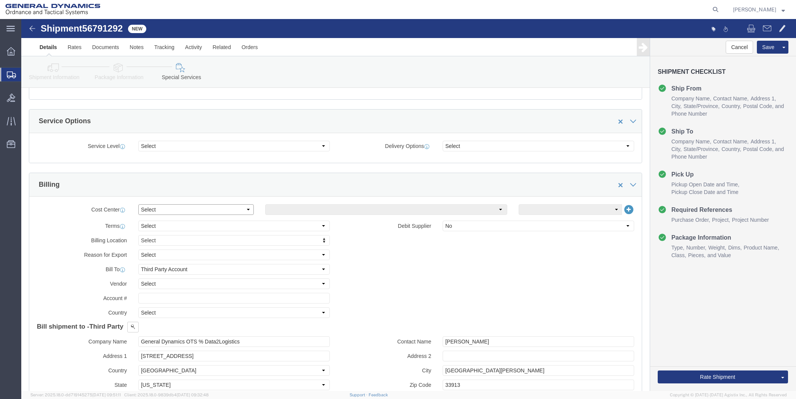
scroll to position [266, 0]
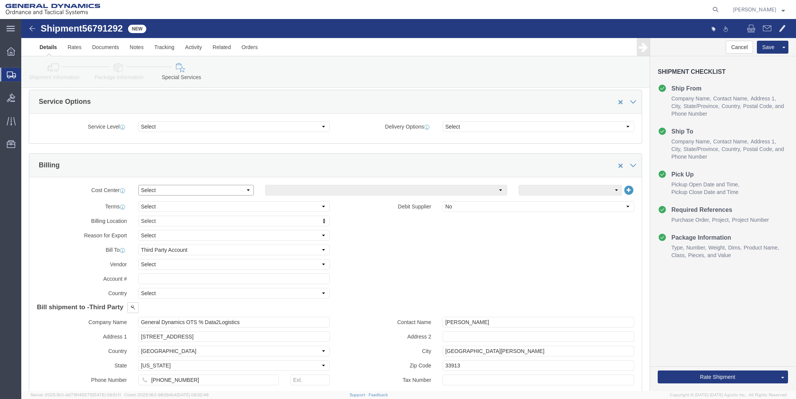
click select "Select Buyer Cost Center Department Operations Number Order Number Sales Person"
select select "DEPARTMENT"
click select "Select Buyer Cost Center Department Operations Number Order Number Sales Person"
click select "Select Anniston Bothell Camden Defuniak Springs GDAS Garland Huntsville Joplin …"
select select "1923981"
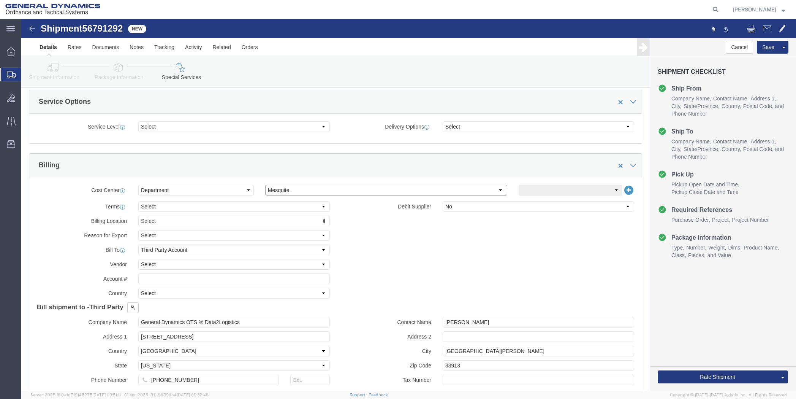
click select "Select Anniston Bothell Camden Defuniak Springs GDAS Garland Huntsville Joplin …"
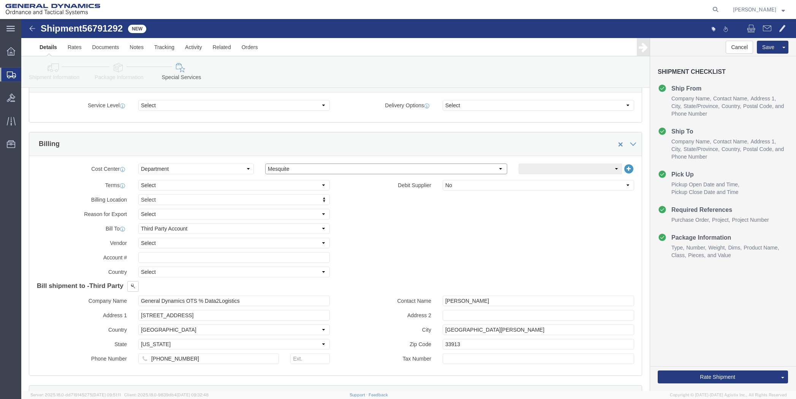
scroll to position [304, 0]
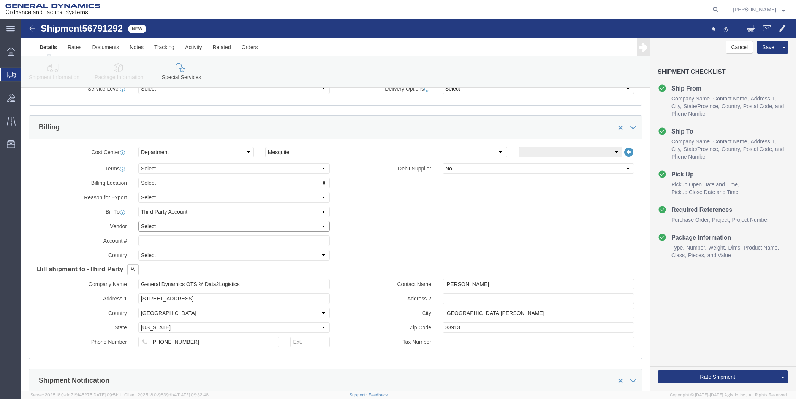
click select "Select DHL FedEx Express UPS"
select select "FedEx Express"
click select "Select DHL FedEx Express UPS"
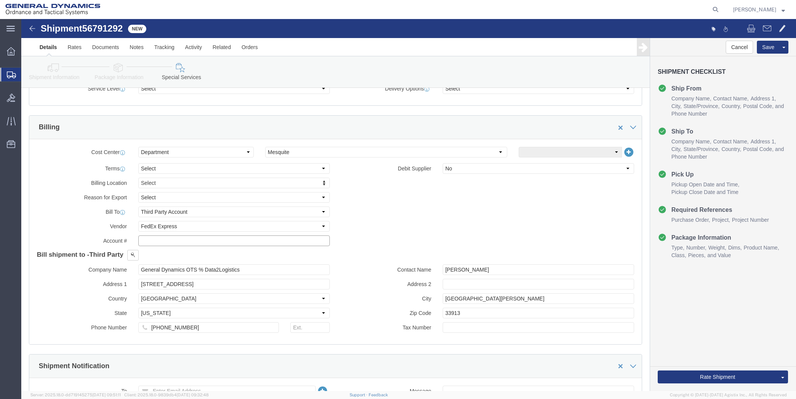
click input "text"
type input "201518662"
drag, startPoint x: 166, startPoint y: 267, endPoint x: 90, endPoint y: 267, distance: 76.8
click div "Address 1 12631 Westlinks Drive"
type input "PO BOX 51050"
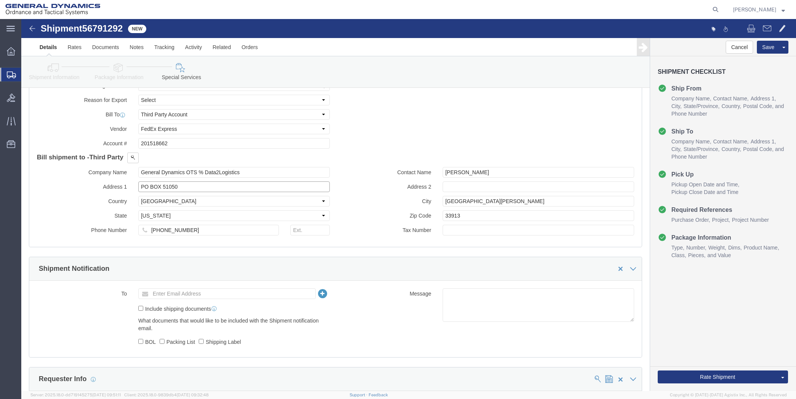
scroll to position [418, 0]
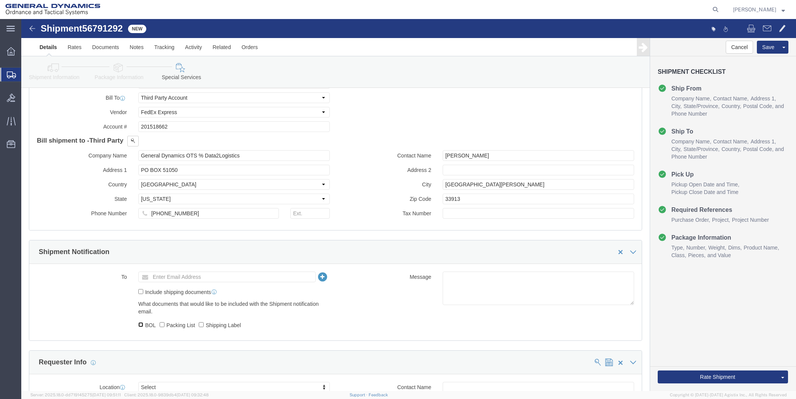
click input "BOL"
checkbox input "true"
click input "Packing List"
checkbox input "true"
click input "Shipping Label"
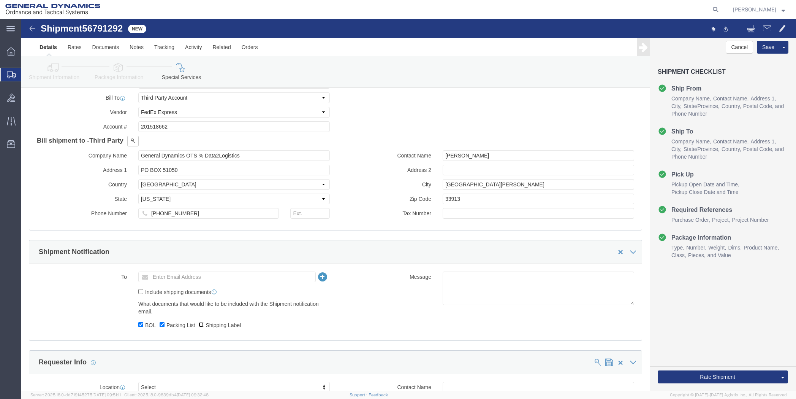
checkbox input "true"
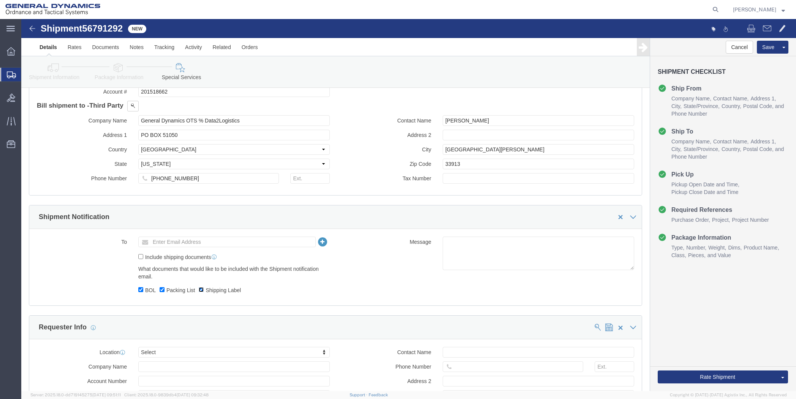
scroll to position [456, 0]
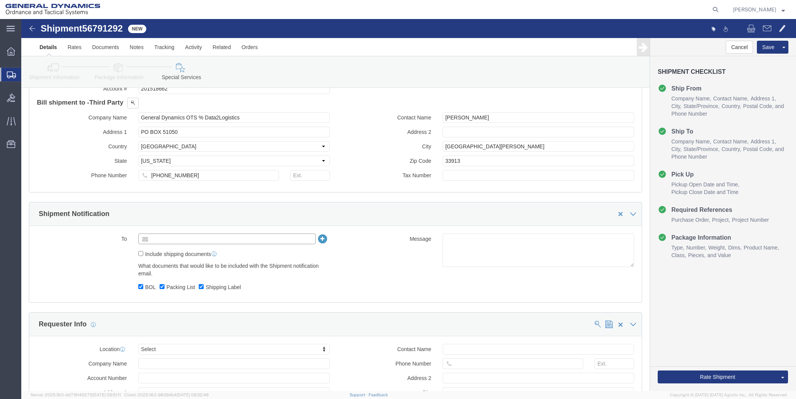
click input "text"
type input "michael.choplin@gd-ots.com"
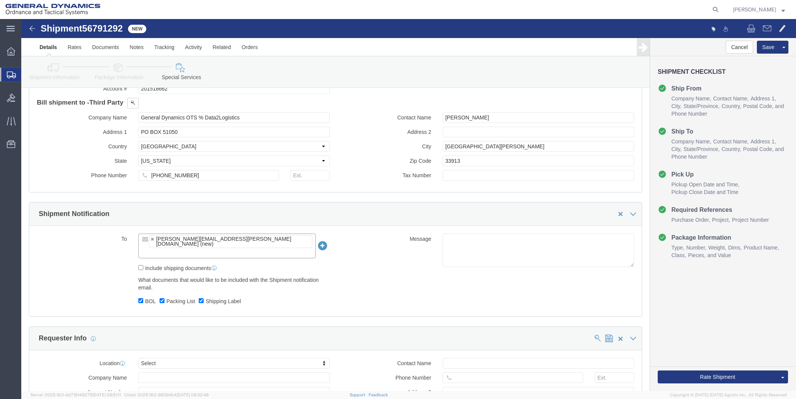
click icon
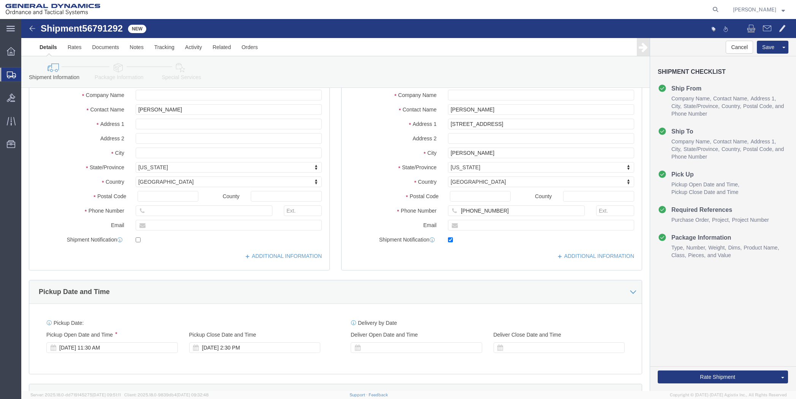
scroll to position [76, 0]
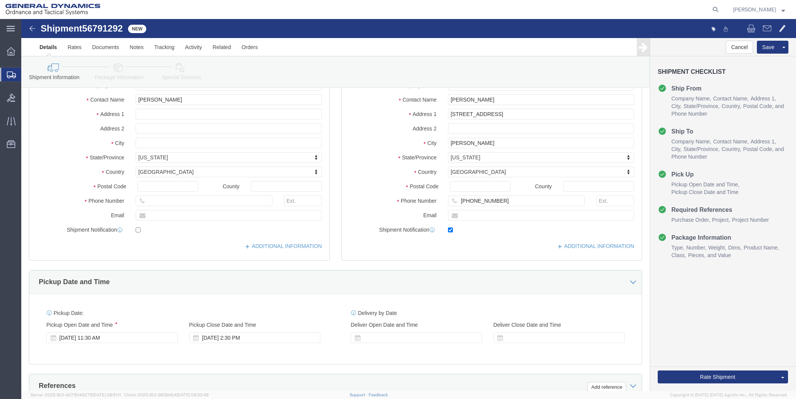
click icon
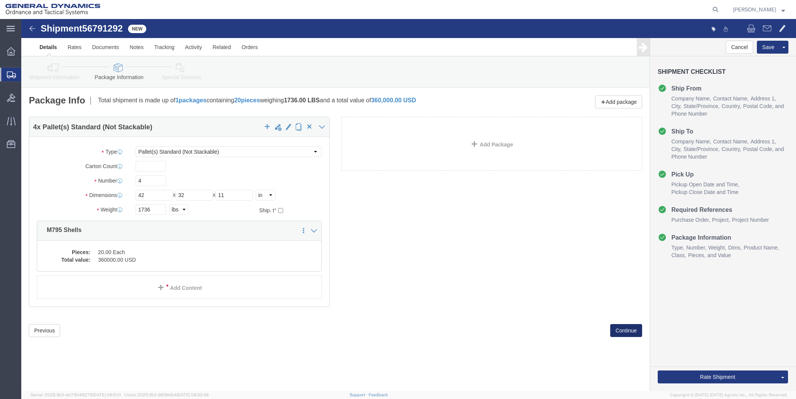
click button "Continue"
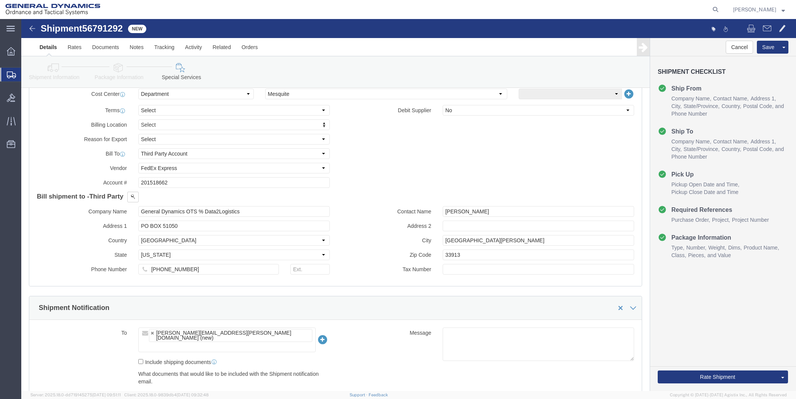
scroll to position [380, 0]
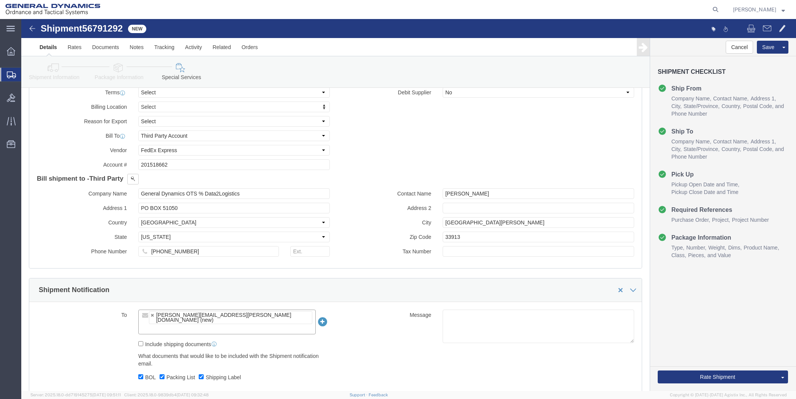
click input "text"
type input "rico.wiliams@gd-ots.com"
type input "michael.choplin@gd-ots.com,rico.wiliams@gd-ots.com"
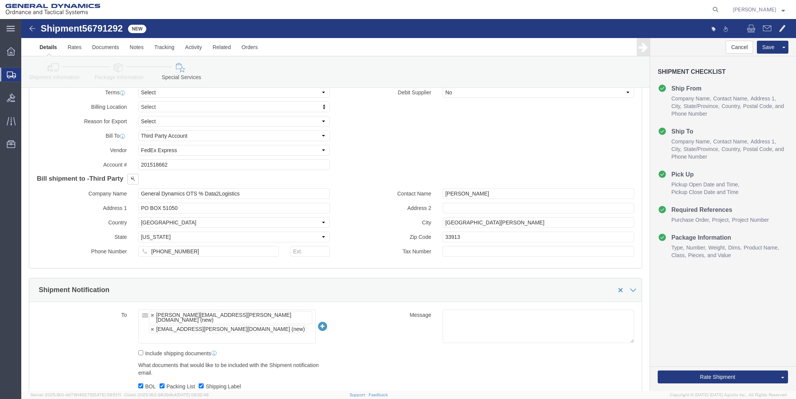
click input "text"
type input "mats.jonsson@gd-ots.com"
type input "michael.choplin@gd-ots.com,rico.wiliams@gd-ots.com,mats.jonsson@gd-ots.com"
click button "Rate Shipment"
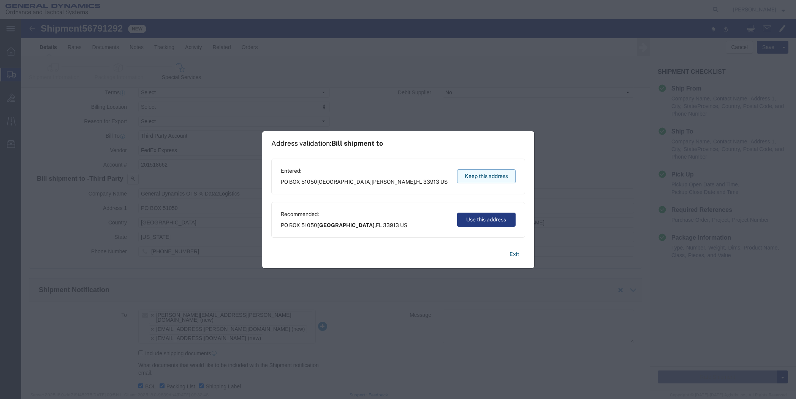
click at [486, 176] on button "Keep this address" at bounding box center [486, 176] width 59 height 14
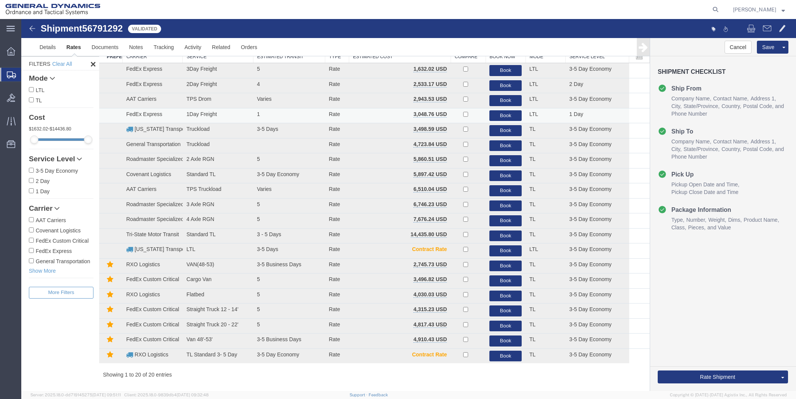
scroll to position [0, 0]
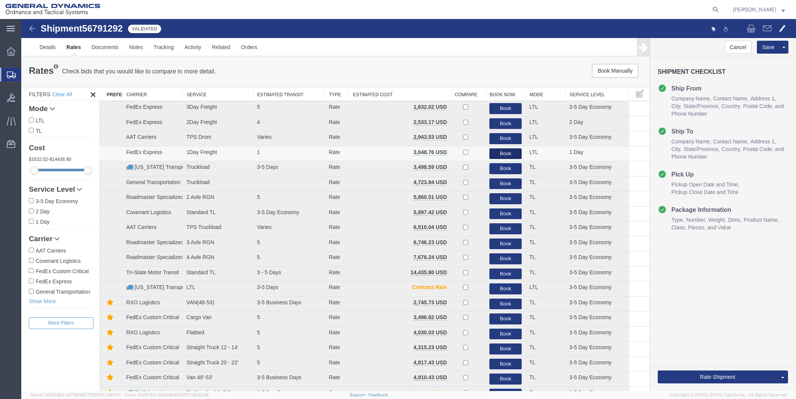
click at [501, 151] on button "Book" at bounding box center [505, 153] width 32 height 11
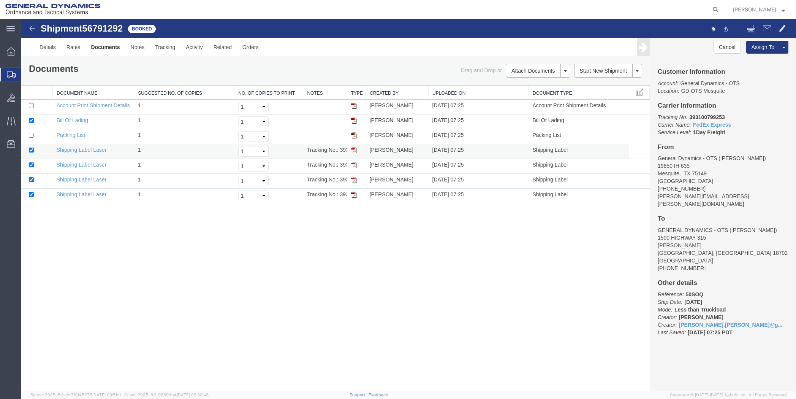
click at [353, 150] on img at bounding box center [354, 150] width 6 height 6
click at [356, 163] on img at bounding box center [354, 165] width 6 height 6
click at [353, 181] on img at bounding box center [354, 180] width 6 height 6
click at [354, 194] on img at bounding box center [354, 195] width 6 height 6
click at [353, 135] on img at bounding box center [354, 135] width 6 height 6
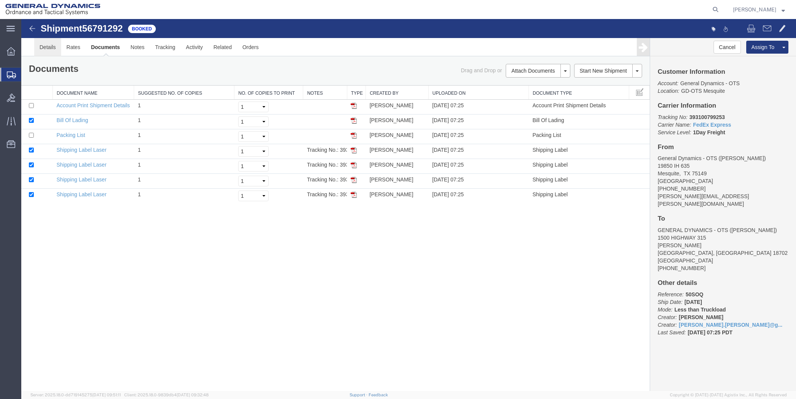
click at [45, 44] on link "Details" at bounding box center [47, 47] width 27 height 18
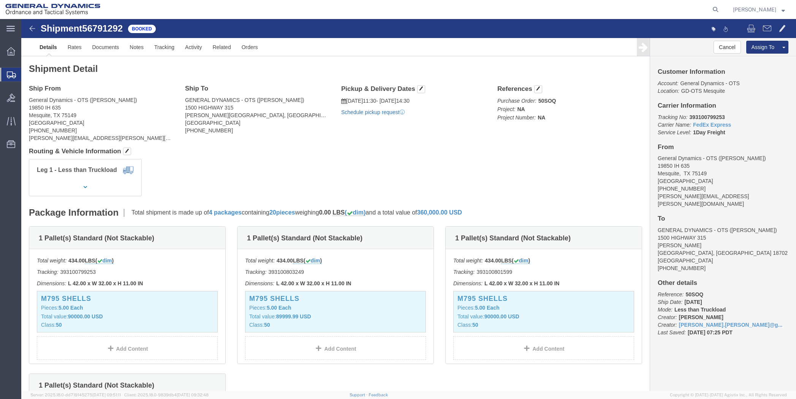
click link "Schedule pickup request"
